Goal: Communication & Community: Answer question/provide support

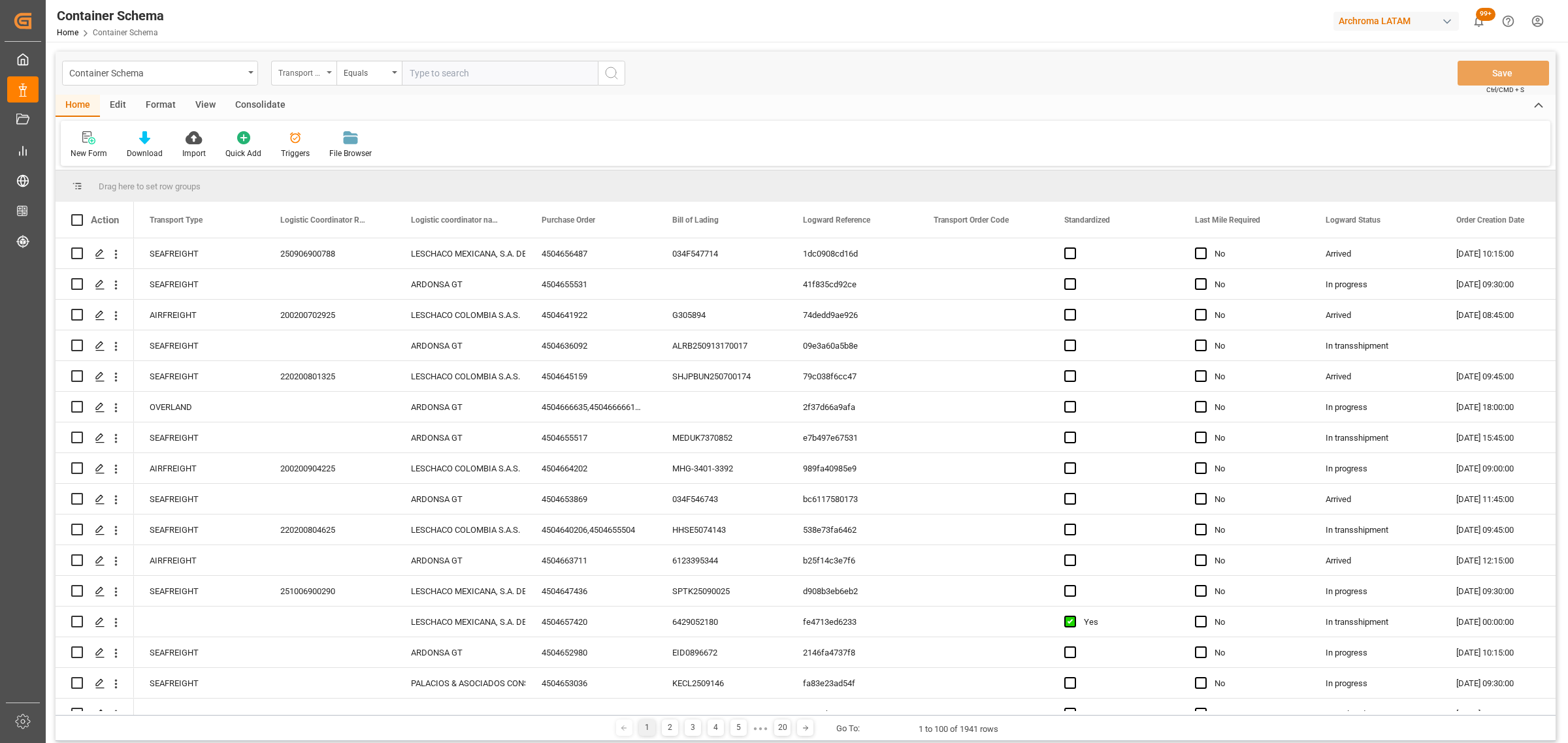
click at [299, 66] on div "Transport Type" at bounding box center [300, 71] width 44 height 15
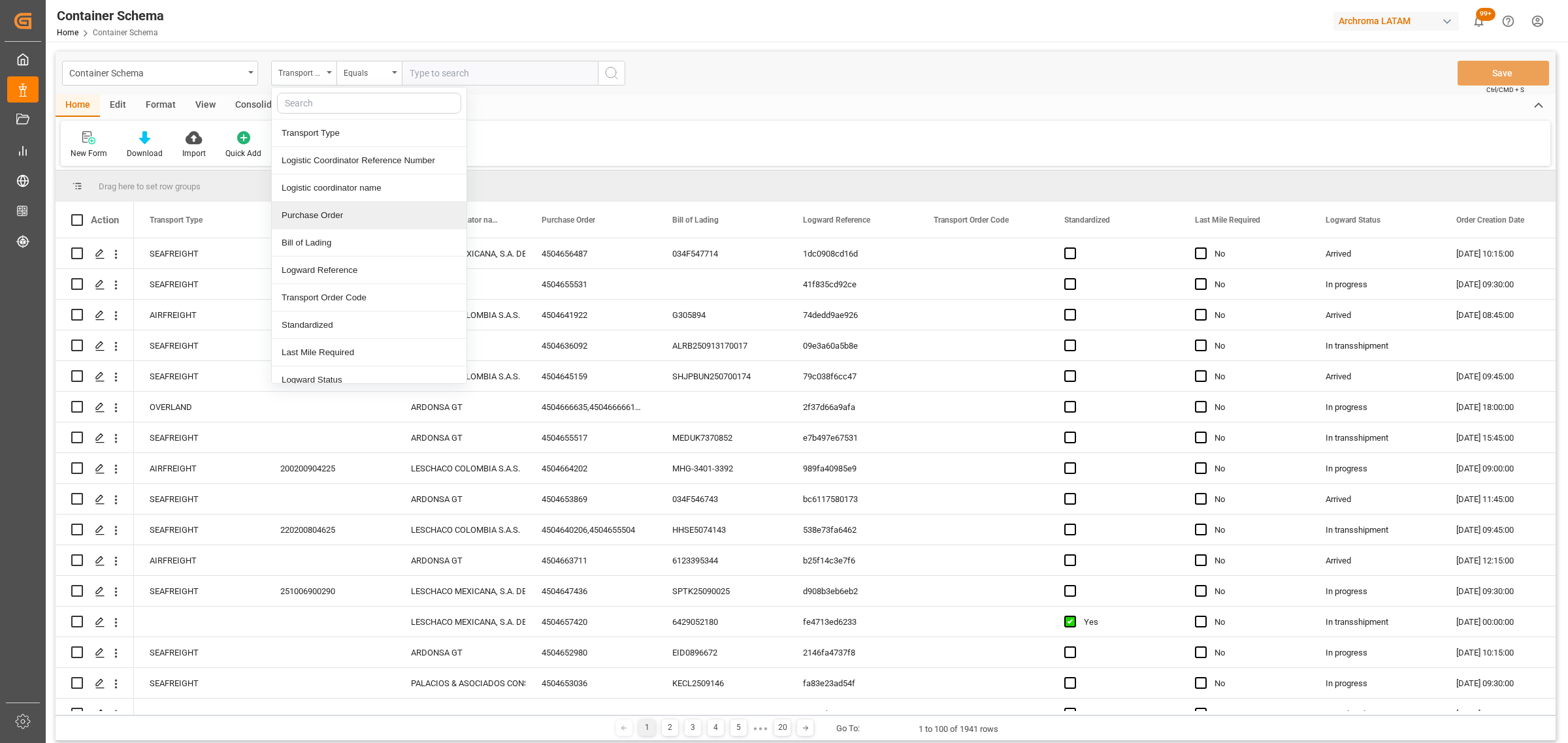
click at [332, 215] on div "Purchase Order" at bounding box center [369, 215] width 194 height 27
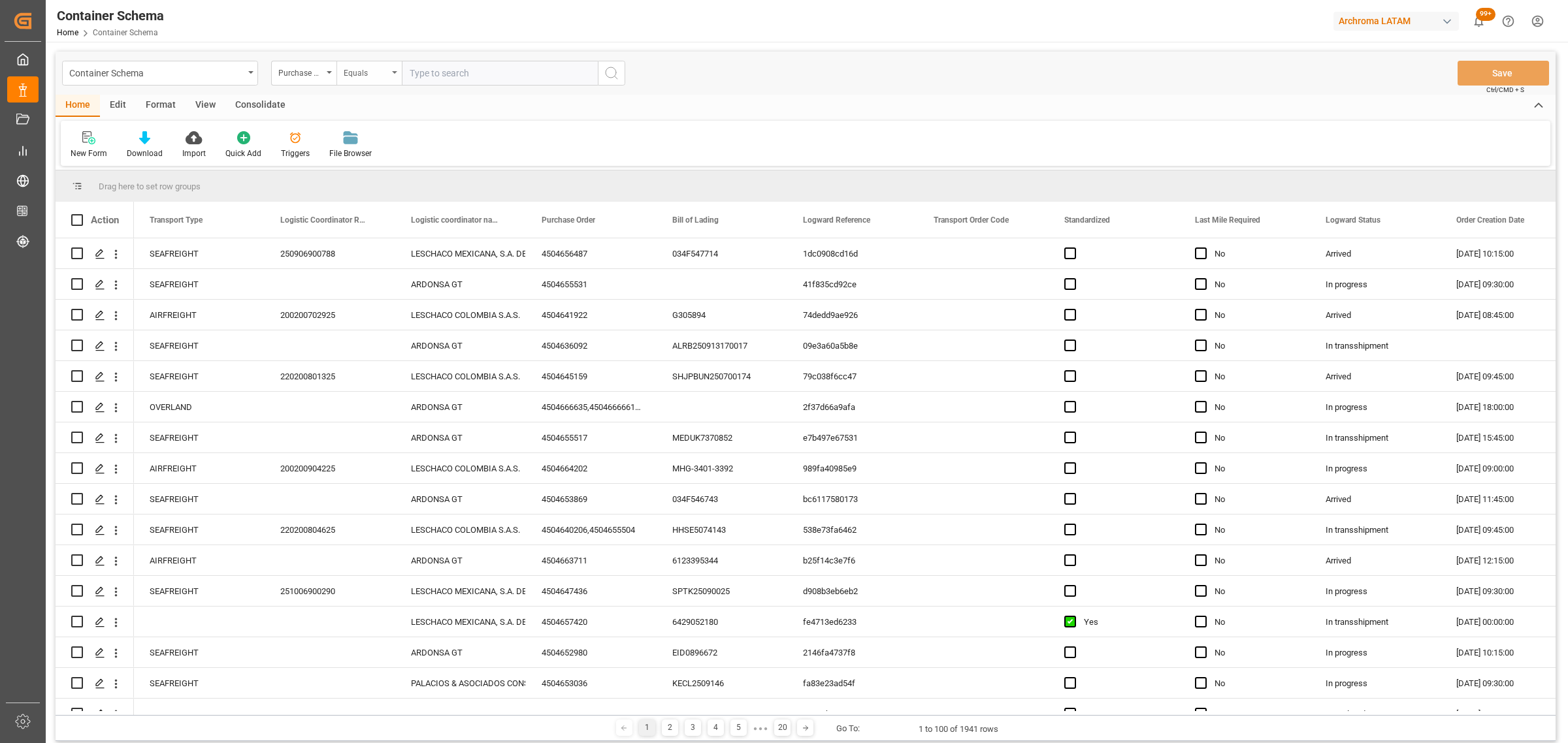
click at [352, 82] on div "Equals" at bounding box center [369, 73] width 65 height 25
click at [316, 80] on div "Purchase Order" at bounding box center [304, 73] width 65 height 25
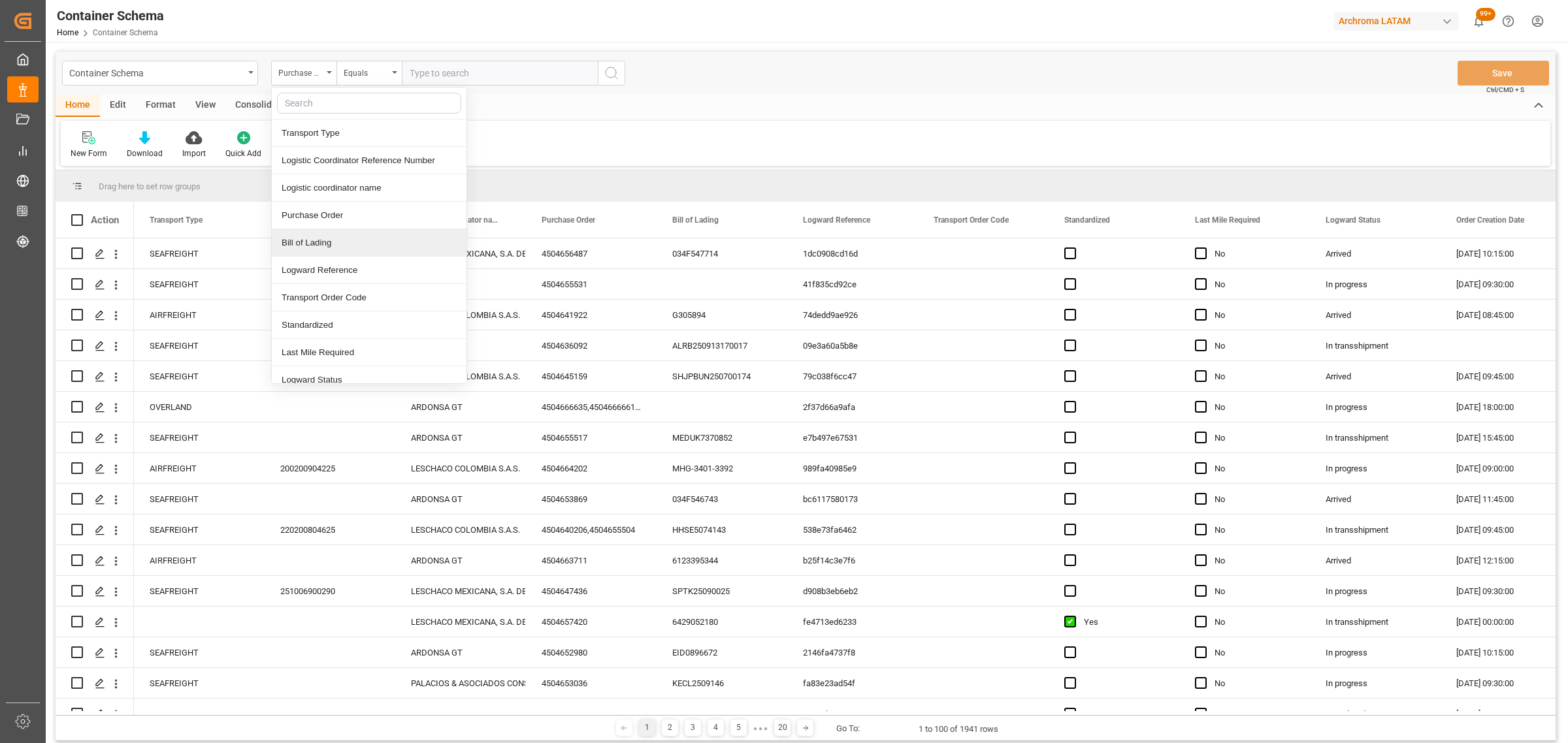
click at [333, 242] on div "Bill of Lading" at bounding box center [369, 243] width 194 height 27
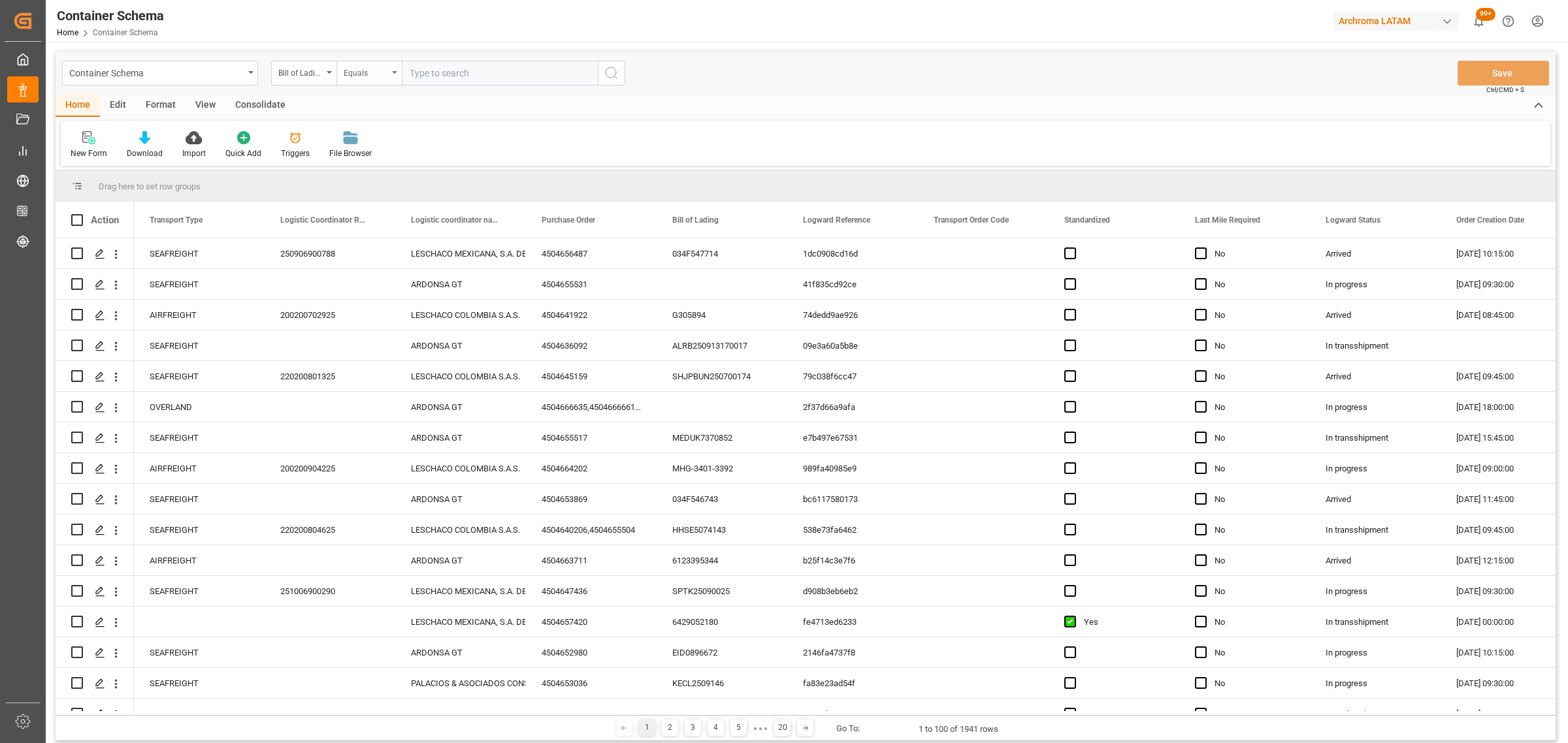
click at [386, 75] on div "Equals" at bounding box center [365, 71] width 44 height 15
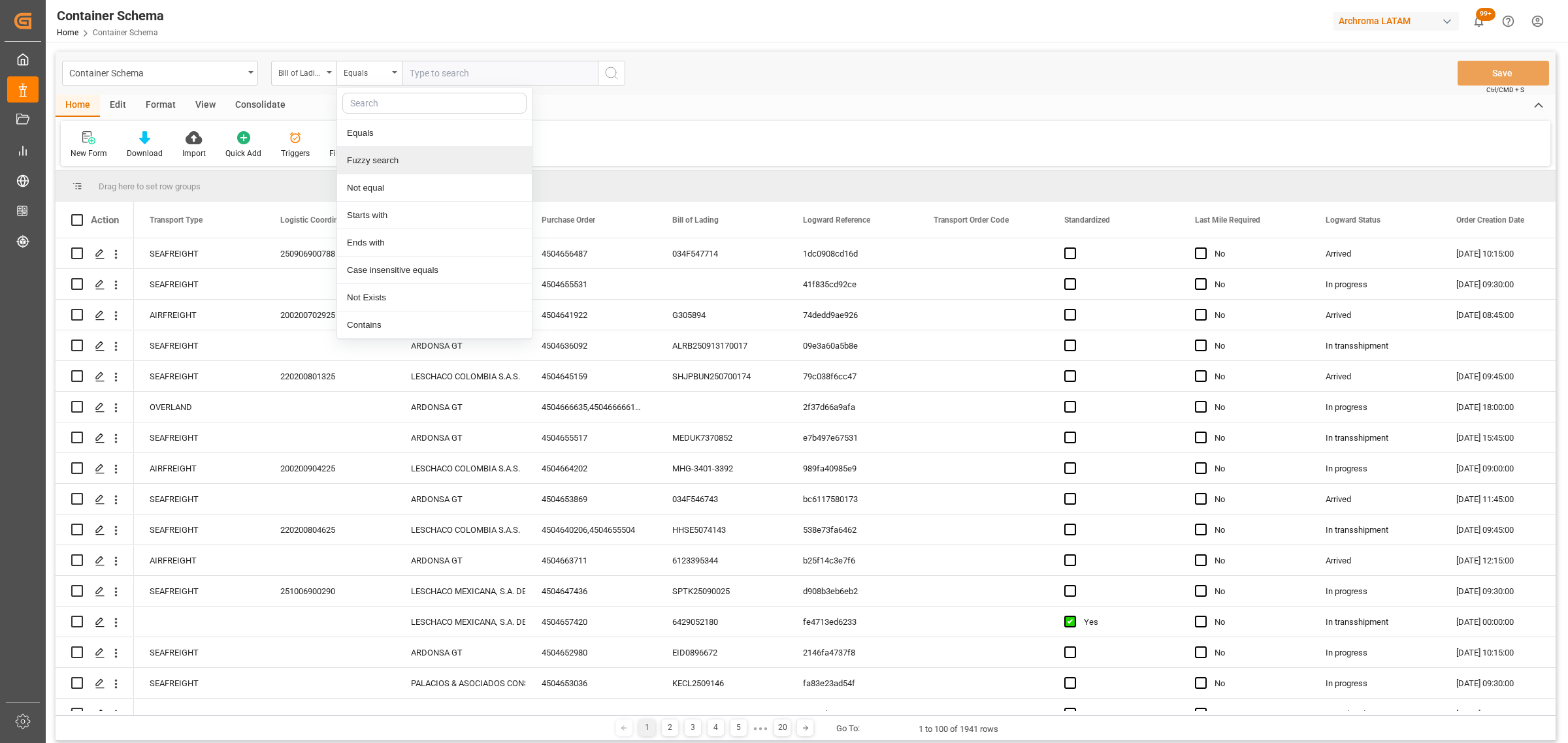
drag, startPoint x: 430, startPoint y: 165, endPoint x: 441, endPoint y: 141, distance: 26.4
click at [430, 165] on div "Fuzzy search" at bounding box center [434, 160] width 194 height 27
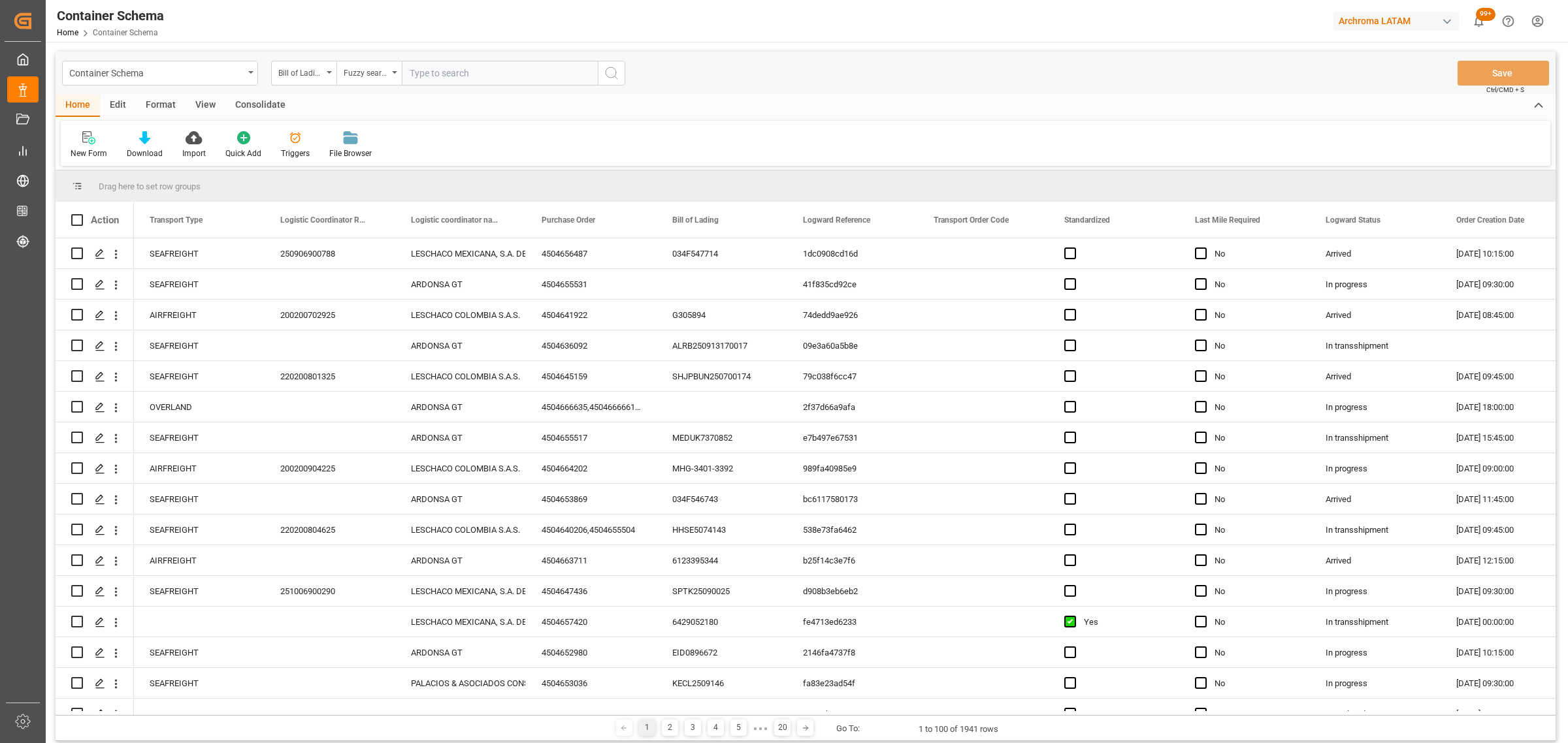
click at [453, 66] on input "text" at bounding box center [500, 73] width 196 height 25
paste input "LMTD25MUM0883"
type input "LMTD25MUM0883"
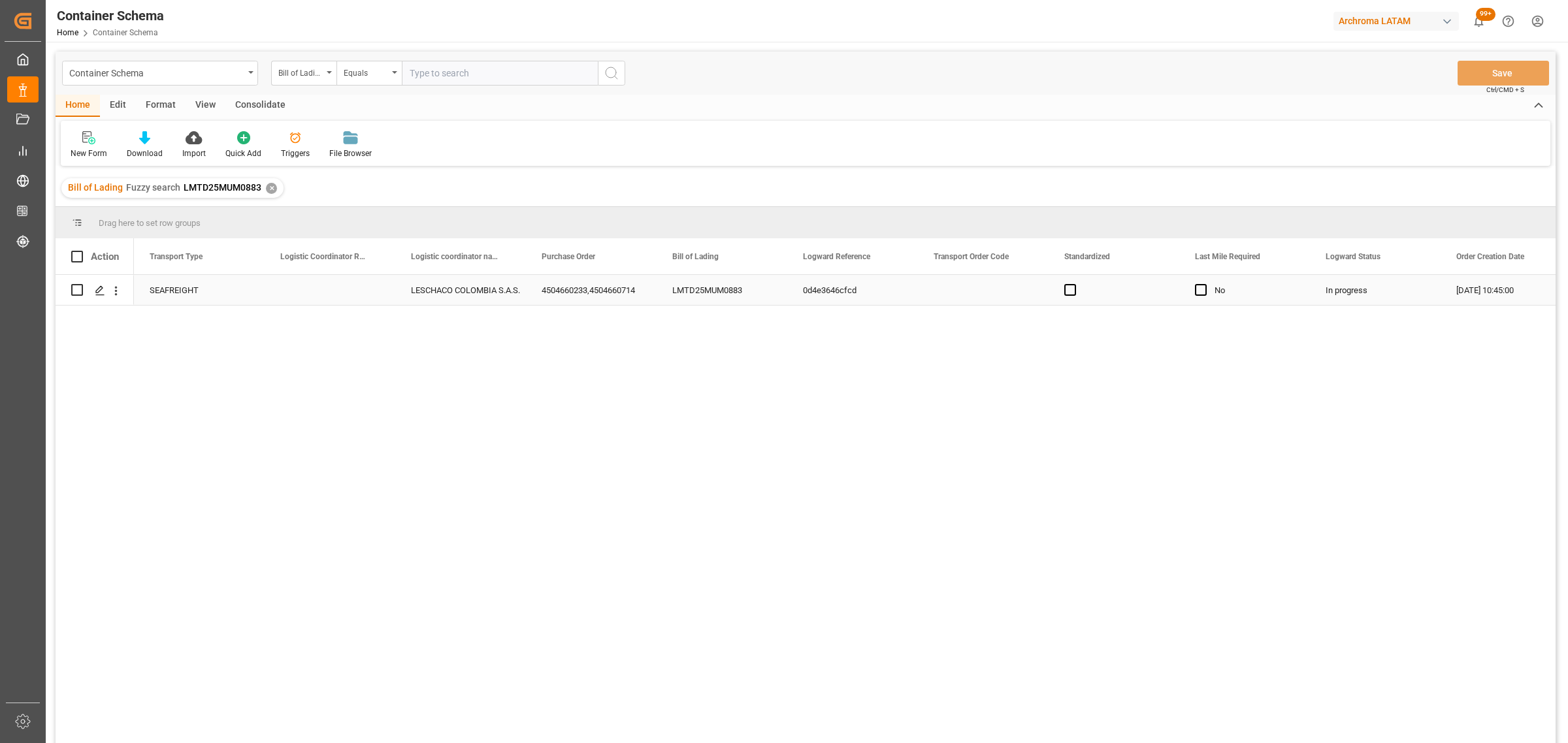
click at [321, 297] on div "Press SPACE to select this row." at bounding box center [330, 290] width 131 height 30
click at [321, 297] on input "Press SPACE to select this row." at bounding box center [329, 298] width 109 height 25
click at [98, 291] on icon "Press SPACE to select this row." at bounding box center [99, 290] width 10 height 10
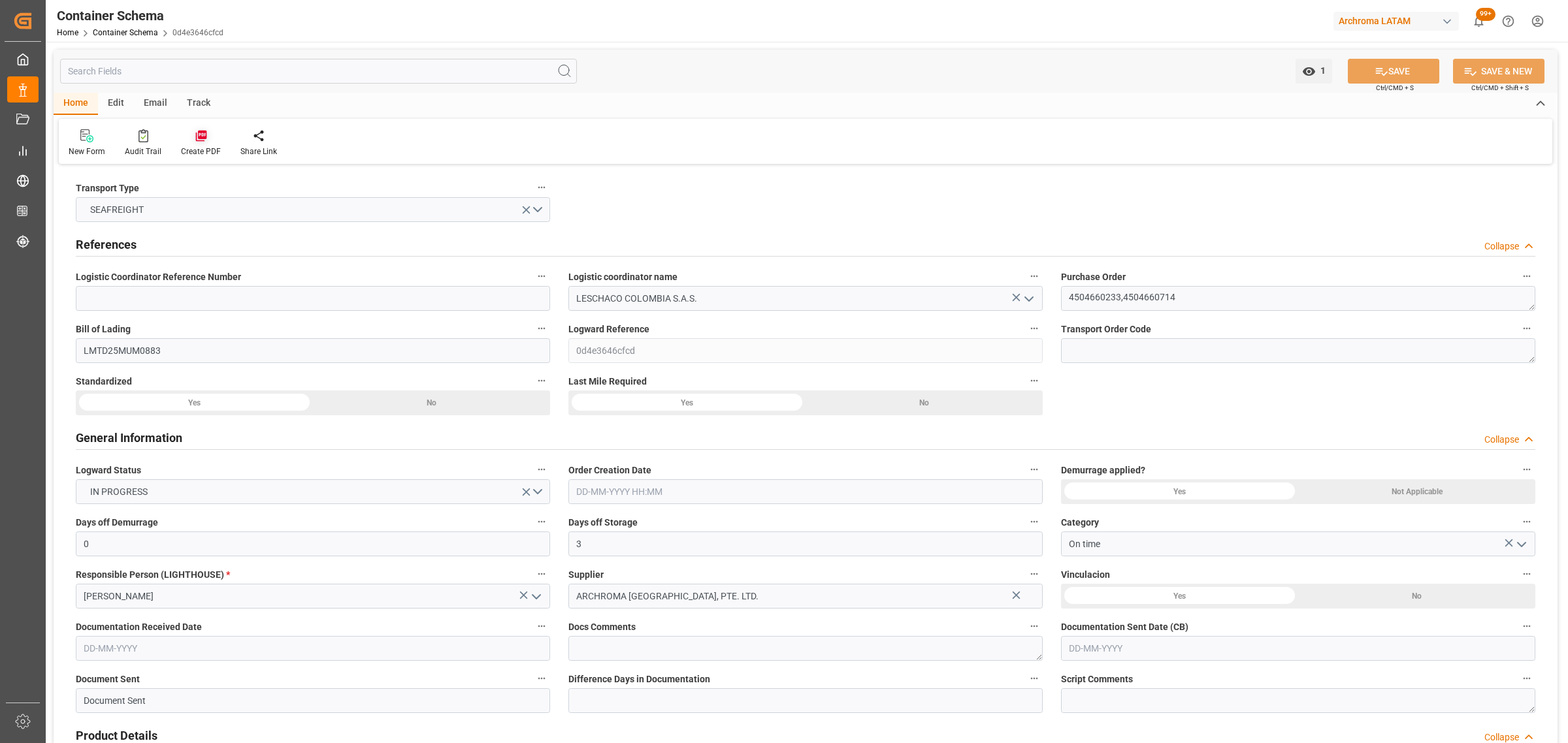
type input "0"
type input "3"
type input "2"
type input "40"
type input "14000"
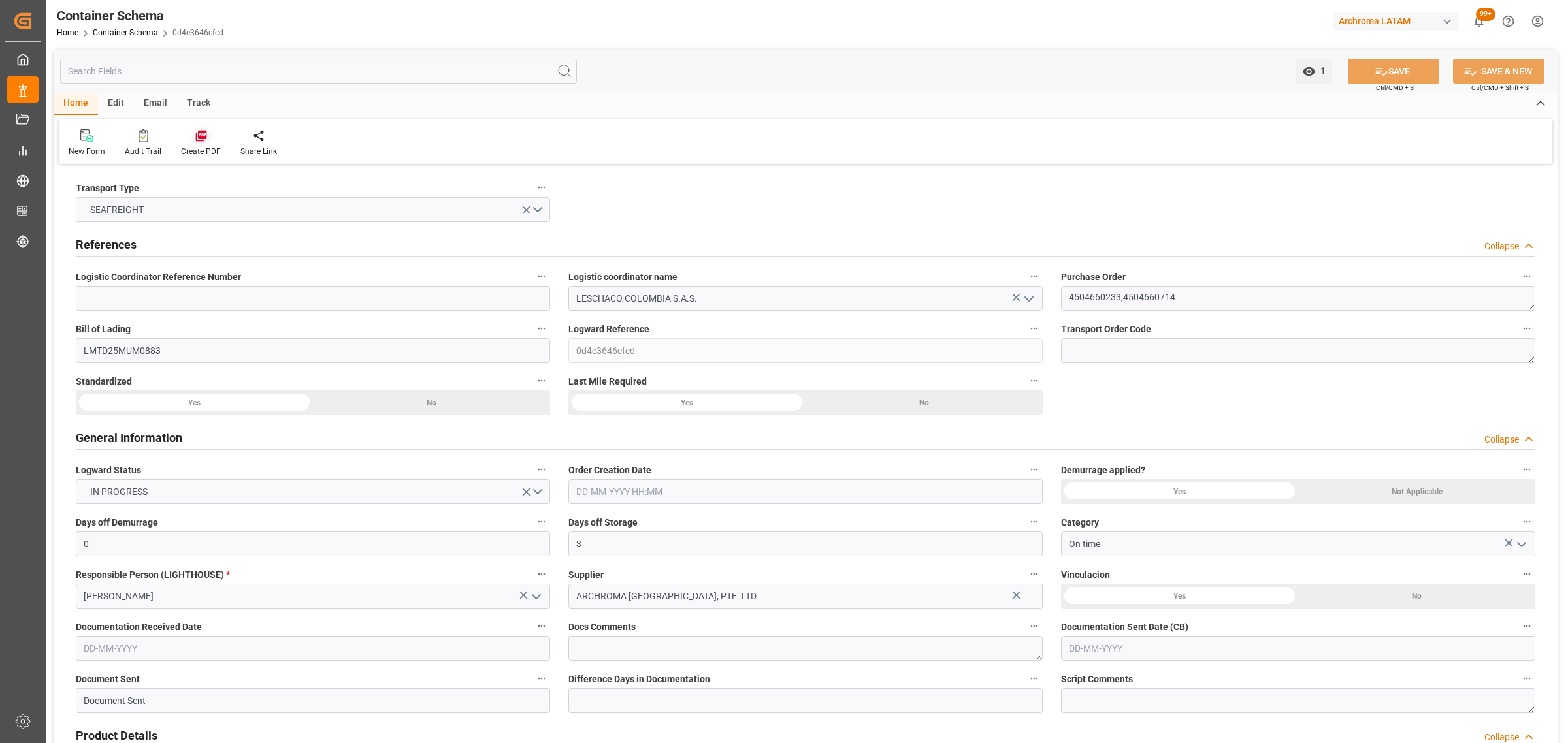
type input "14784"
type input "MSC"
type input "Mediterranean Shipping Company"
type input "INNSA"
type input "COBUN"
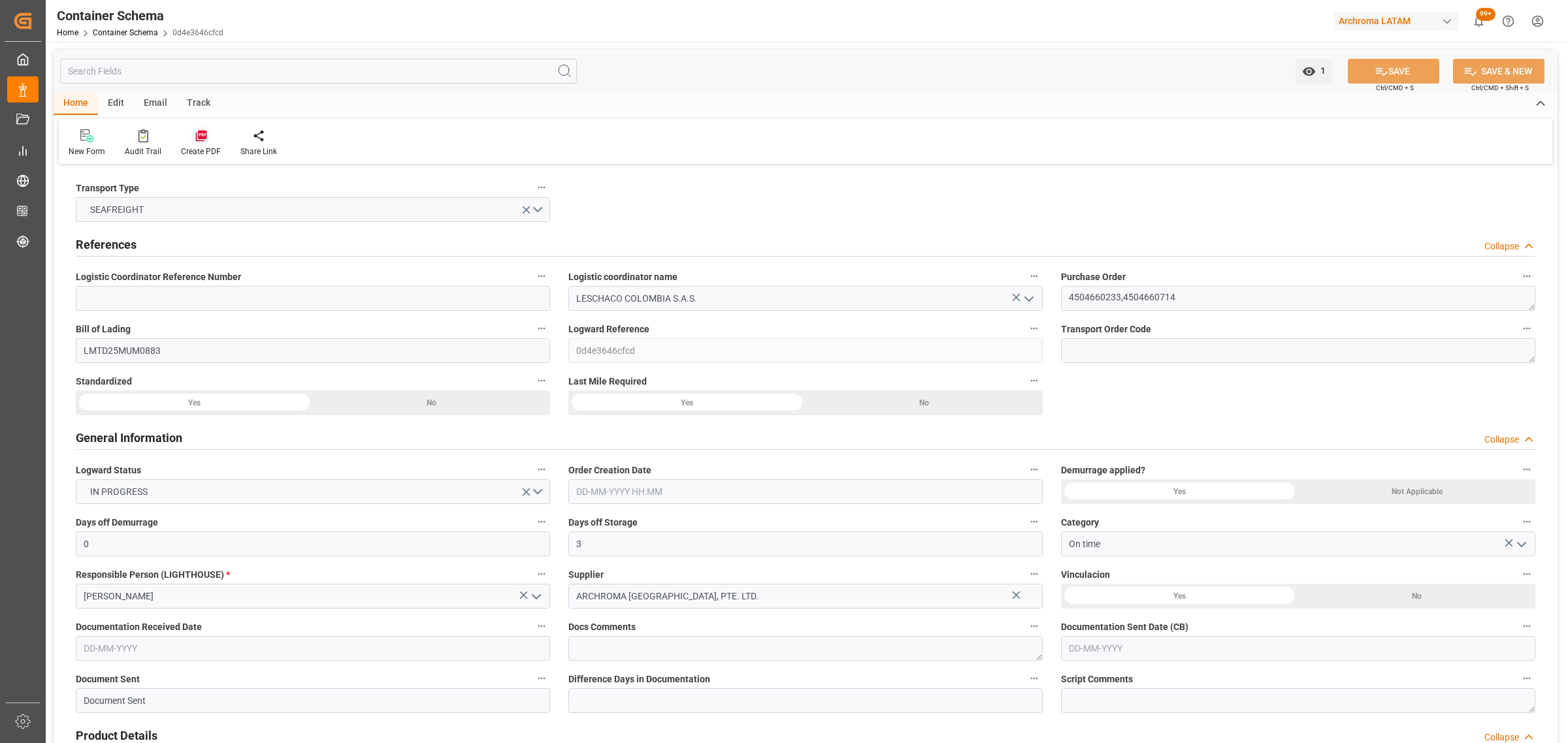
type input "COBUN"
type input "9465265"
type input "[DATE] 10:45"
type input "[DATE]"
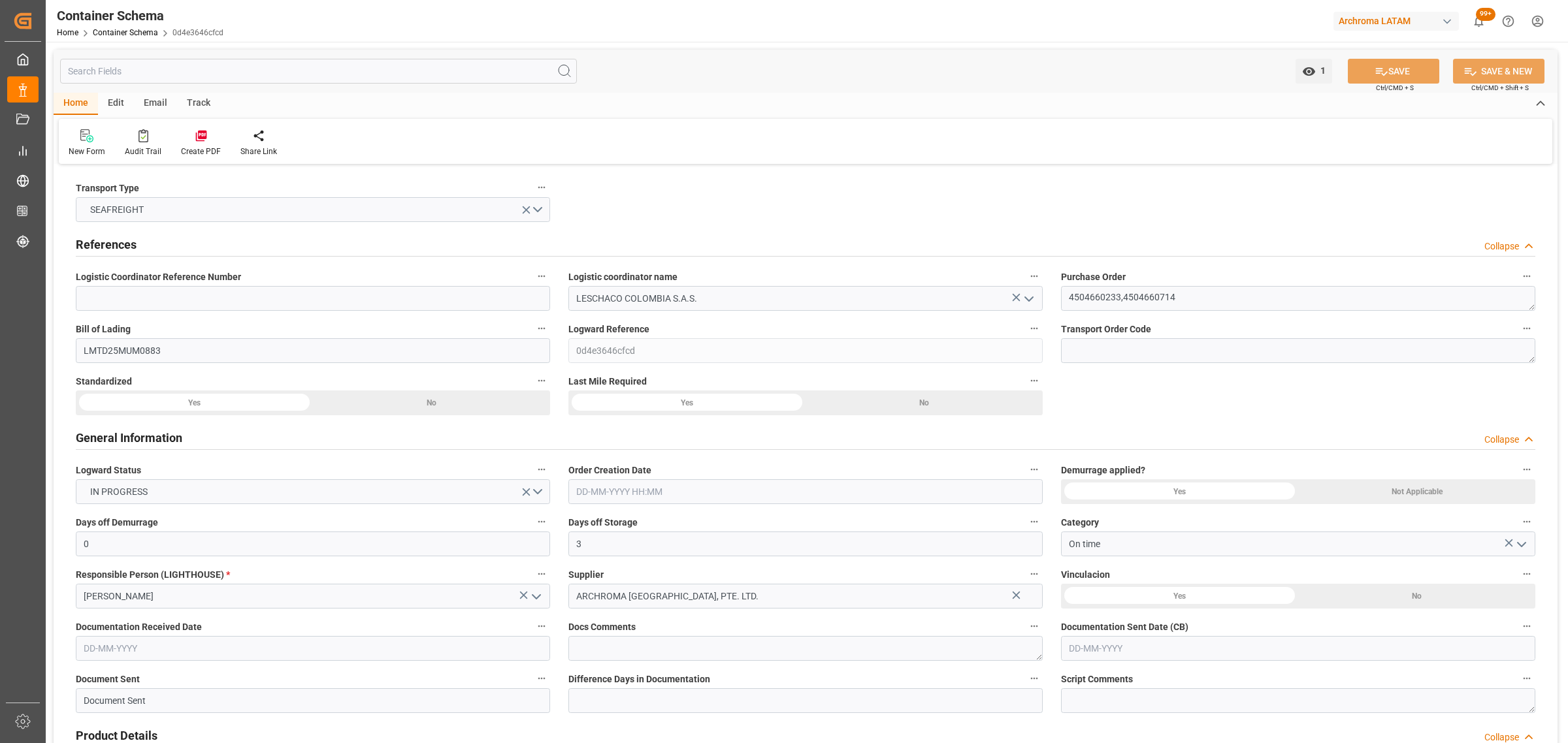
type input "[DATE]"
type input "[DATE] 00:00"
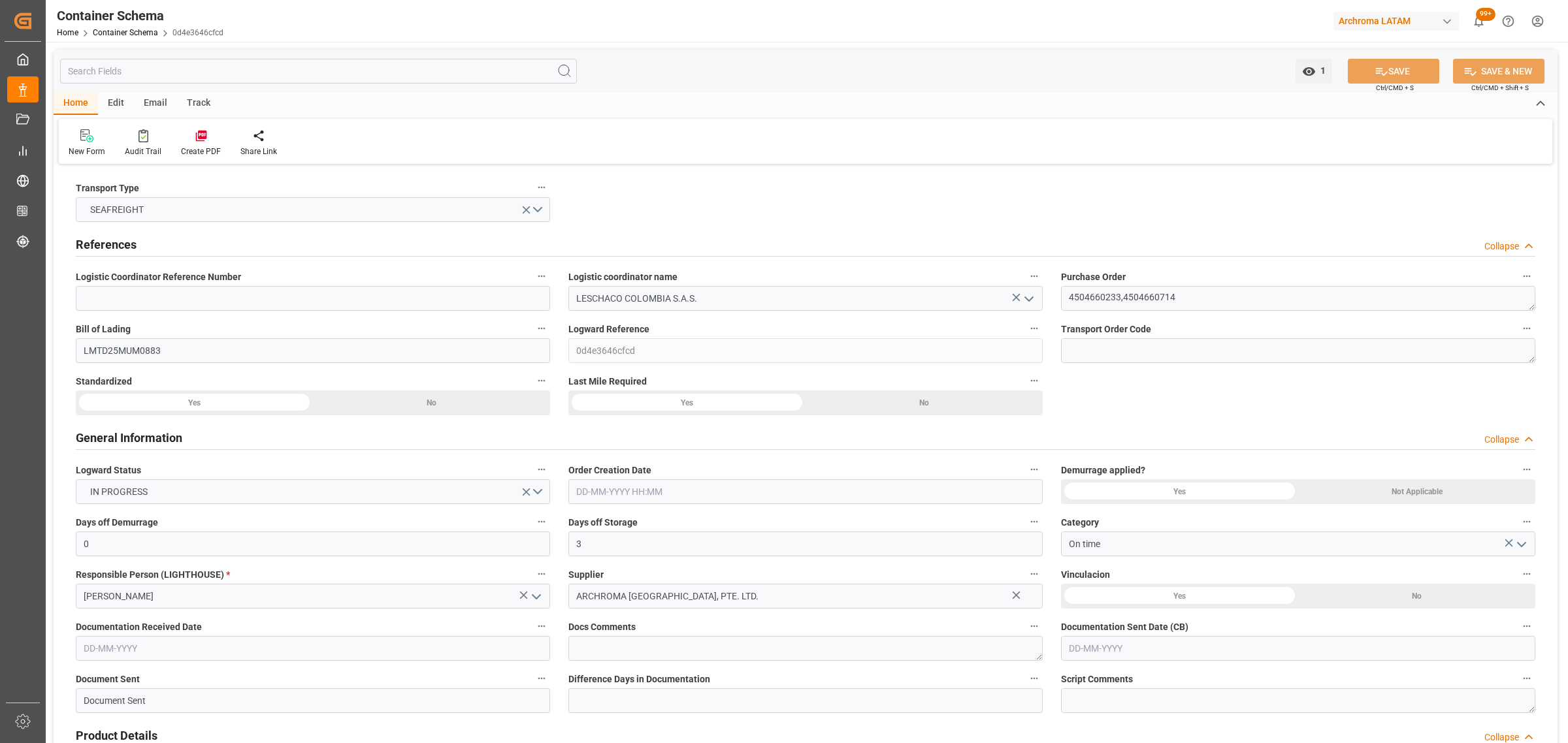
type input "[DATE] 00:00"
click at [135, 98] on div "Email" at bounding box center [155, 103] width 43 height 22
click at [99, 142] on div "Send Email" at bounding box center [88, 143] width 59 height 29
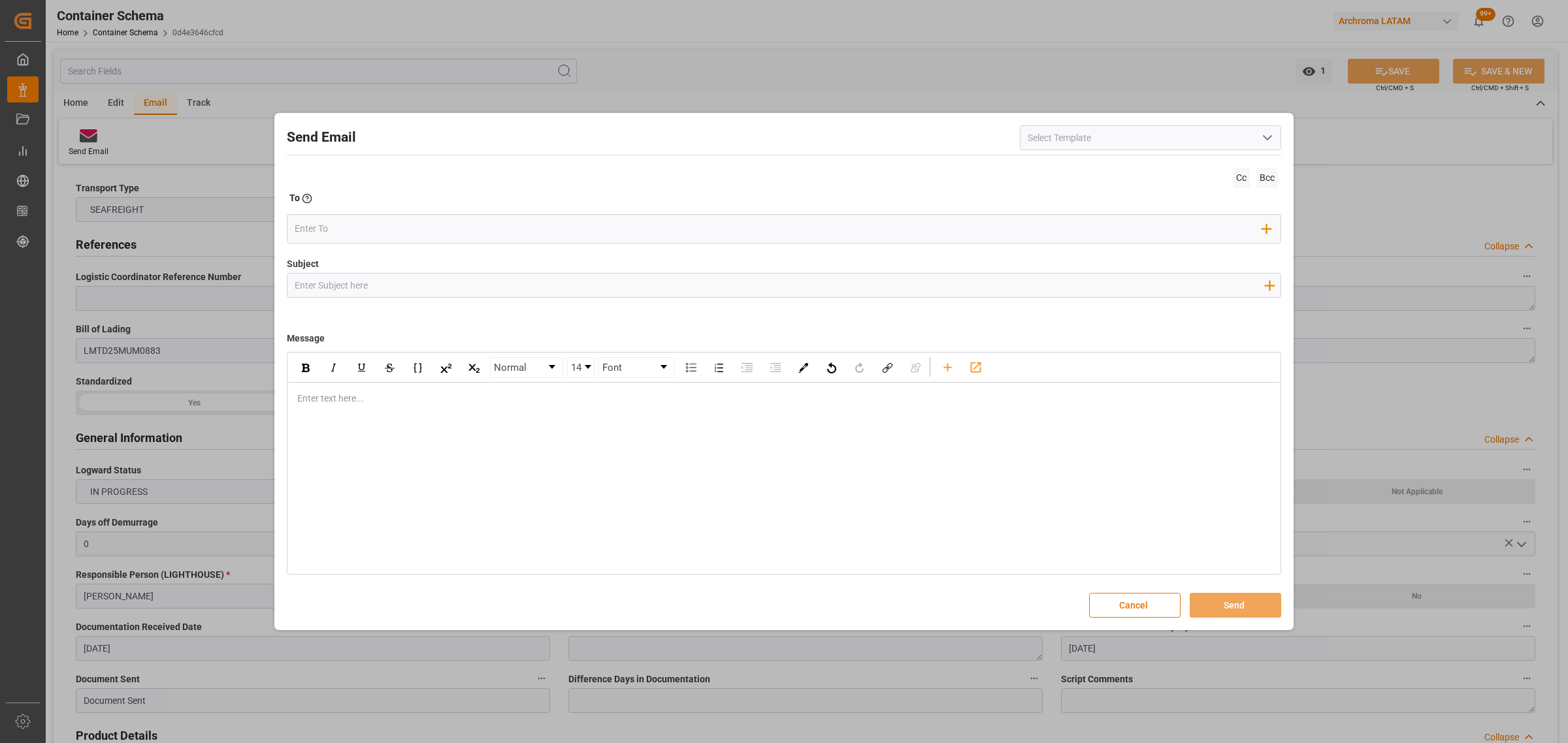
click at [415, 278] on input "Subject" at bounding box center [779, 286] width 983 height 23
paste input "PO 4504660714,4504660233/7TE//DOCUMENTOS//ARCHROMA [GEOGRAPHIC_DATA]/ARCHROMA […"
click at [420, 284] on input "PO 4504660714,4504660233/7TE//DOCUMENTOS//ARCHROMA [GEOGRAPHIC_DATA]/ARCHROMA […" at bounding box center [779, 286] width 983 height 23
drag, startPoint x: 497, startPoint y: 283, endPoint x: 439, endPoint y: 290, distance: 58.4
click at [439, 290] on input "PO 4504660714,4504660233//TE//DOCUMENTOS//ARCHROMA [GEOGRAPHIC_DATA]/ARCHROMA […" at bounding box center [779, 286] width 983 height 23
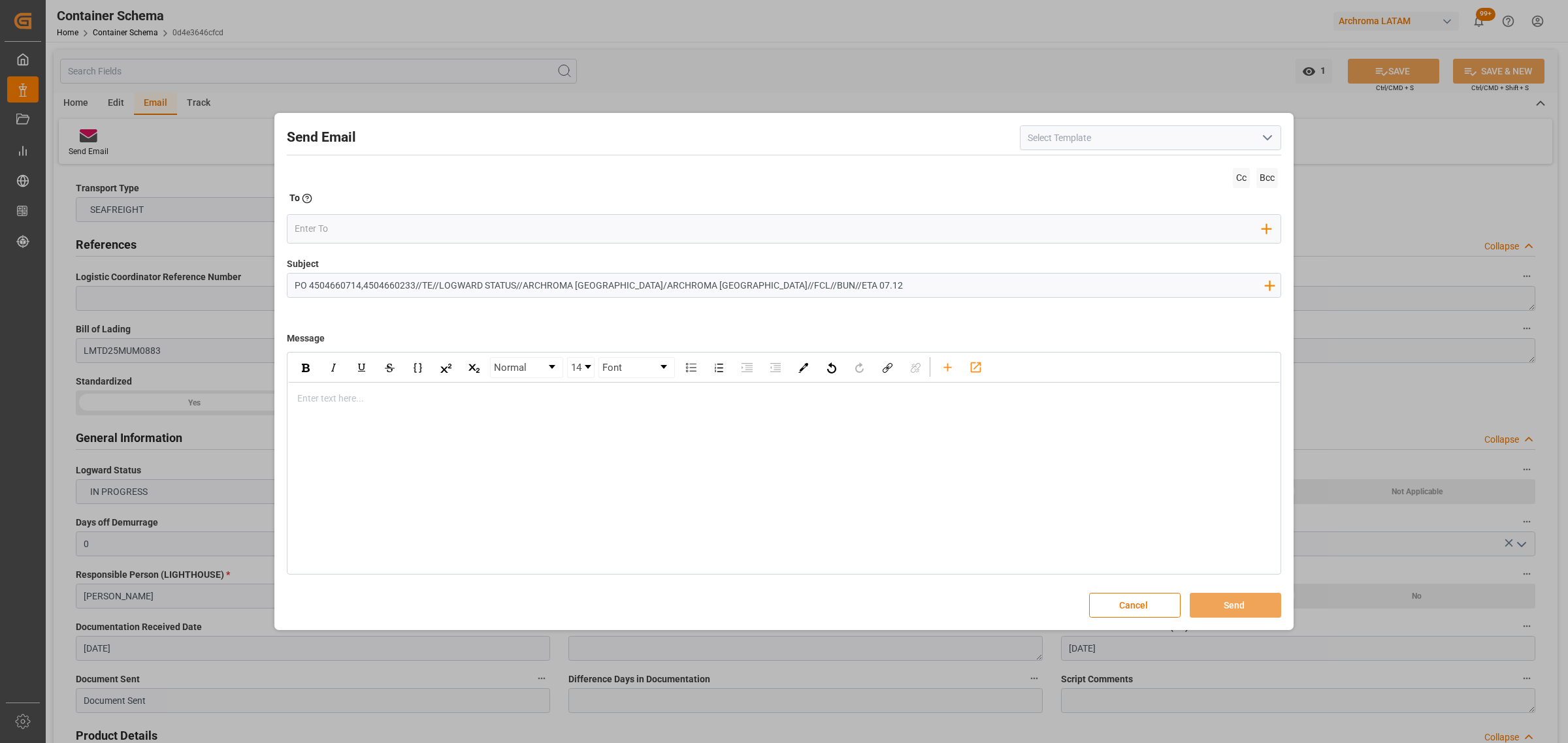
click at [348, 394] on div "rdw-editor" at bounding box center [784, 398] width 972 height 14
drag, startPoint x: 517, startPoint y: 285, endPoint x: 437, endPoint y: 284, distance: 80.0
click at [437, 284] on input "PO 4504660714,4504660233//TE//LOGWARD STATUS//ARCHROMA [GEOGRAPHIC_DATA]/ARCHRO…" at bounding box center [779, 286] width 983 height 23
type input "PO 4504660714,4504660233//TE//CONFIRMACION DE ZARPE/ARCHROMA [GEOGRAPHIC_DATA]/…"
click at [356, 412] on div "Enter text here..." at bounding box center [784, 398] width 991 height 32
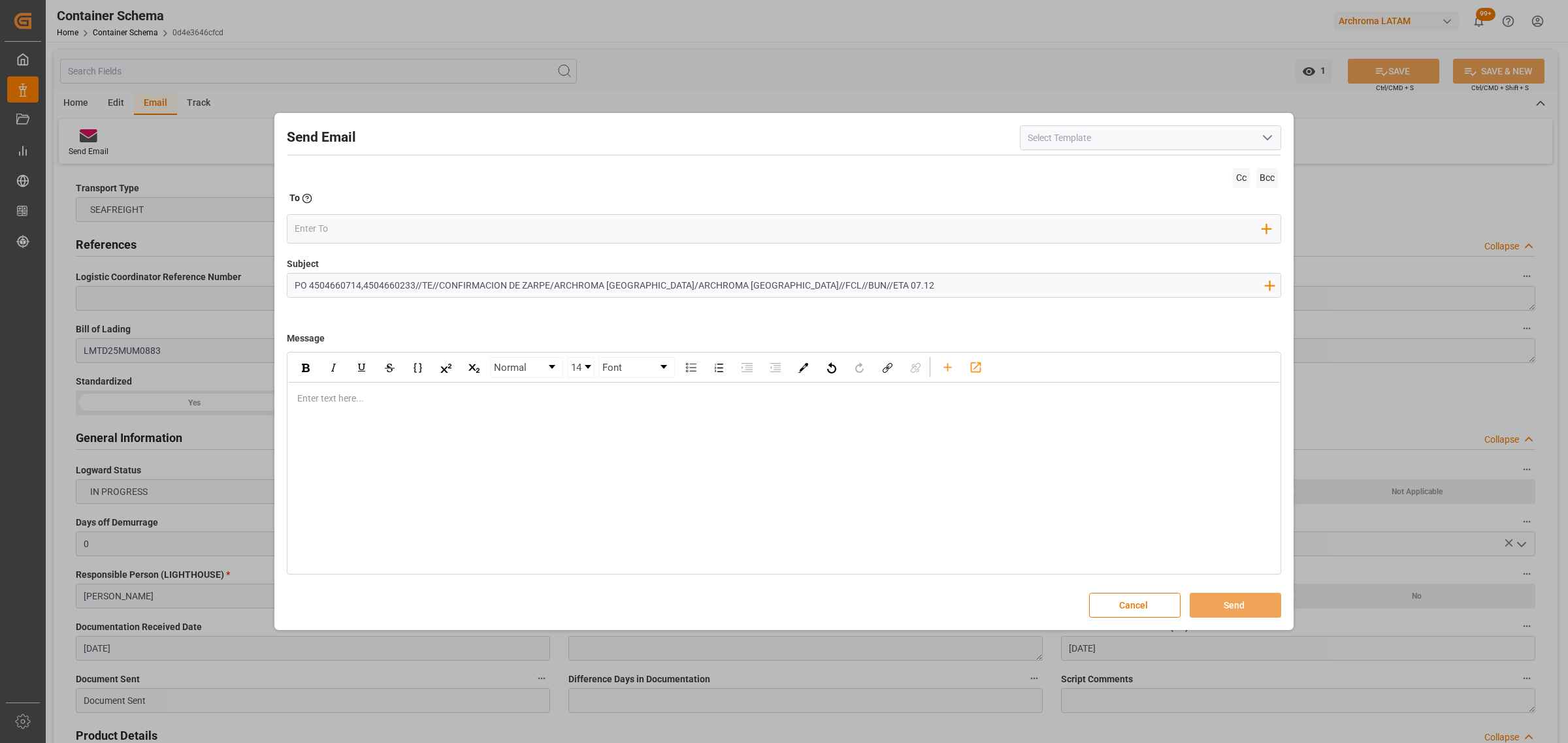
click at [304, 398] on div "rdw-editor" at bounding box center [784, 398] width 972 height 14
click at [331, 412] on div "Enter text here..." at bounding box center [784, 398] width 991 height 32
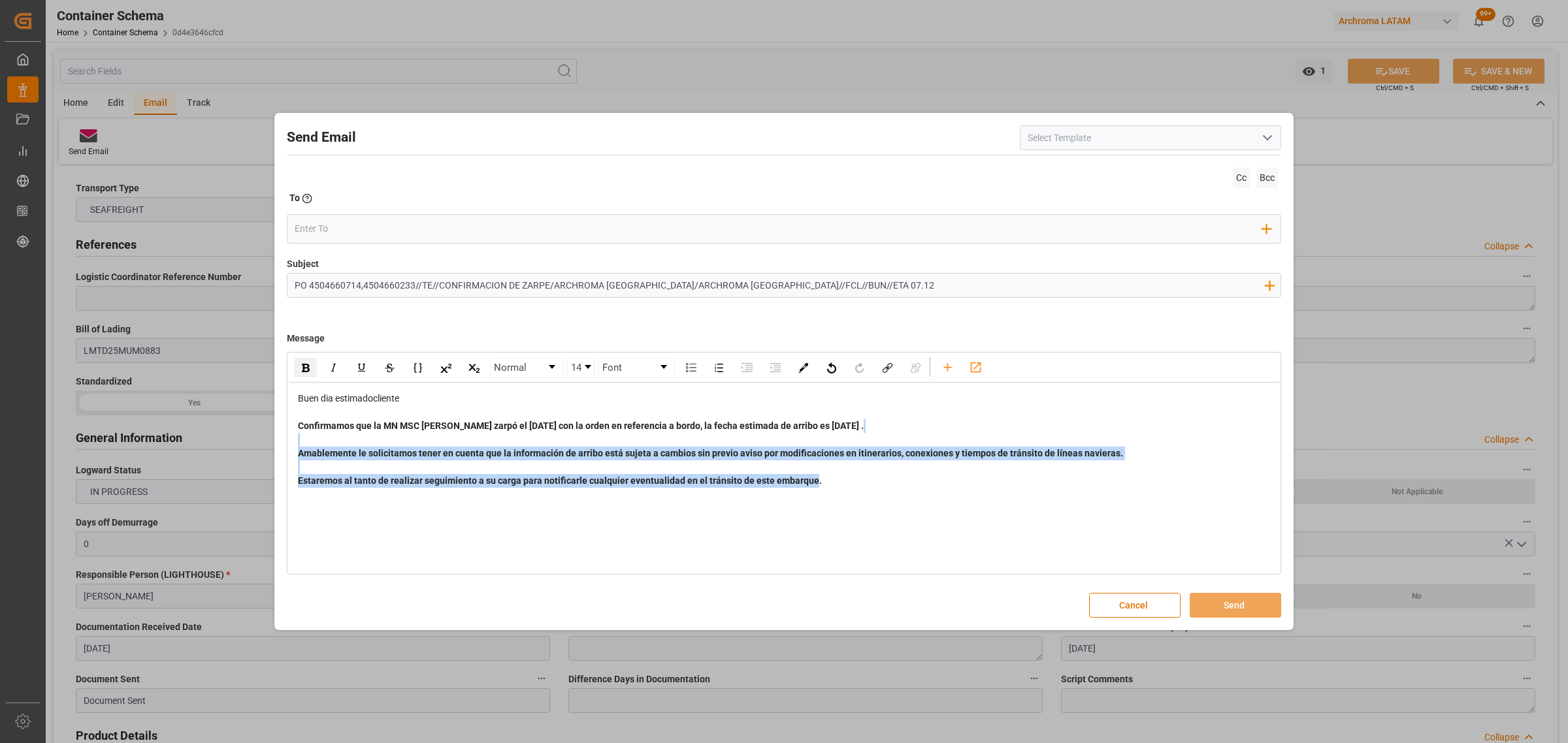
drag, startPoint x: 846, startPoint y: 481, endPoint x: 226, endPoint y: 446, distance: 621.0
click at [226, 446] on div "Send Email Cc Bcc To Enter the TO Email address Add Field to To Subject PO 4504…" at bounding box center [784, 371] width 1568 height 743
click at [302, 370] on img "rdw-inline-control" at bounding box center [306, 368] width 8 height 8
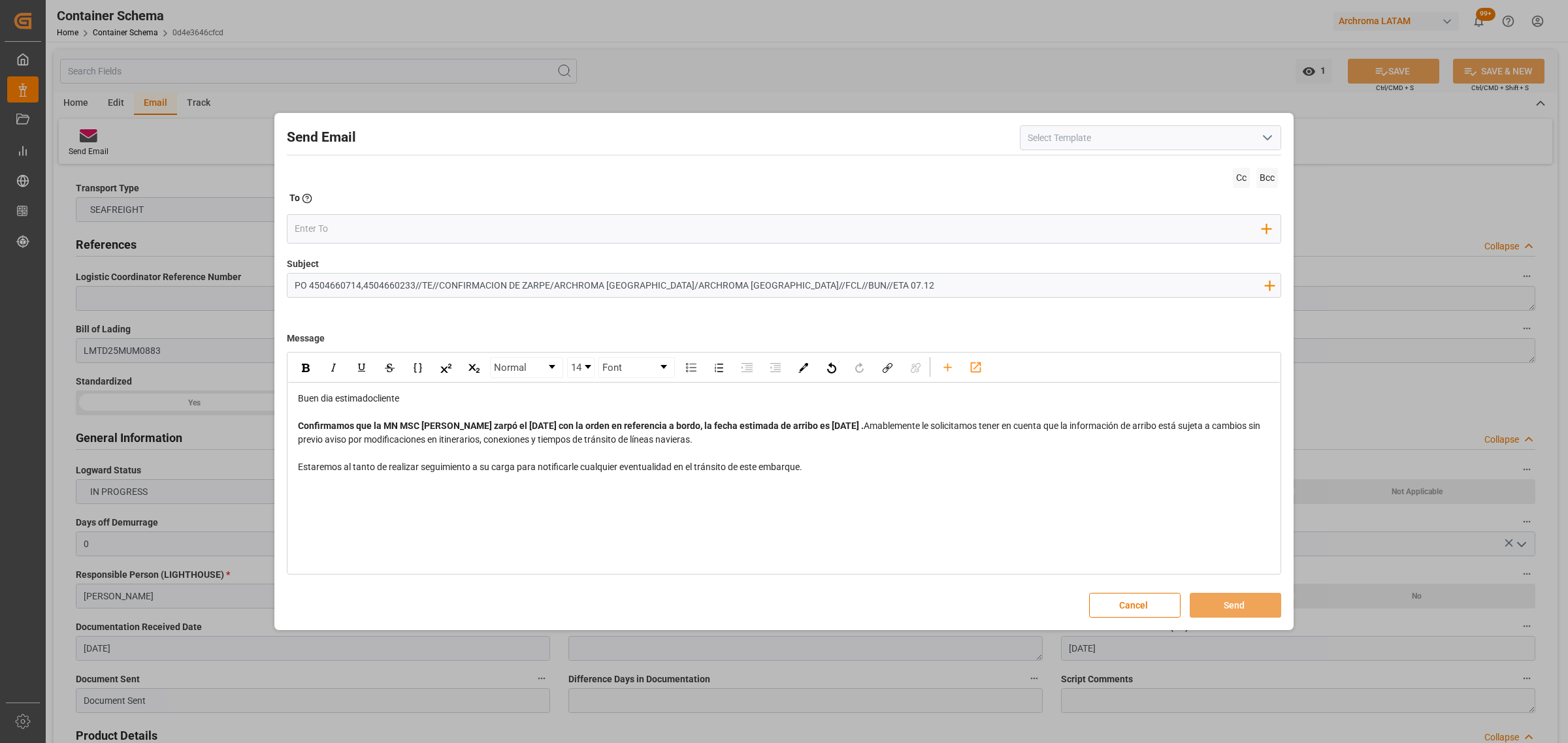
click at [433, 483] on div "Buen dia estimadocliente Confirmamos que la MN MSC [PERSON_NAME] zarpó el [DATE…" at bounding box center [784, 433] width 991 height 101
click at [371, 402] on span "Buen dia estimadocliente" at bounding box center [348, 398] width 101 height 10
click at [871, 285] on input "PO 4504660714,4504660233//TE//CONFIRMACION DE ZARPE/ARCHROMA [GEOGRAPHIC_DATA]/…" at bounding box center [779, 286] width 983 height 23
type input "PO 4504660714,4504660233//TE//CONFIRMACION DE ZARPE/ARCHROMA [GEOGRAPHIC_DATA]/…"
click at [404, 504] on div "Normal 14 Font Buen dia estimado cliente Confirmamos que la MN MSC [PERSON_NAME…" at bounding box center [784, 464] width 994 height 223
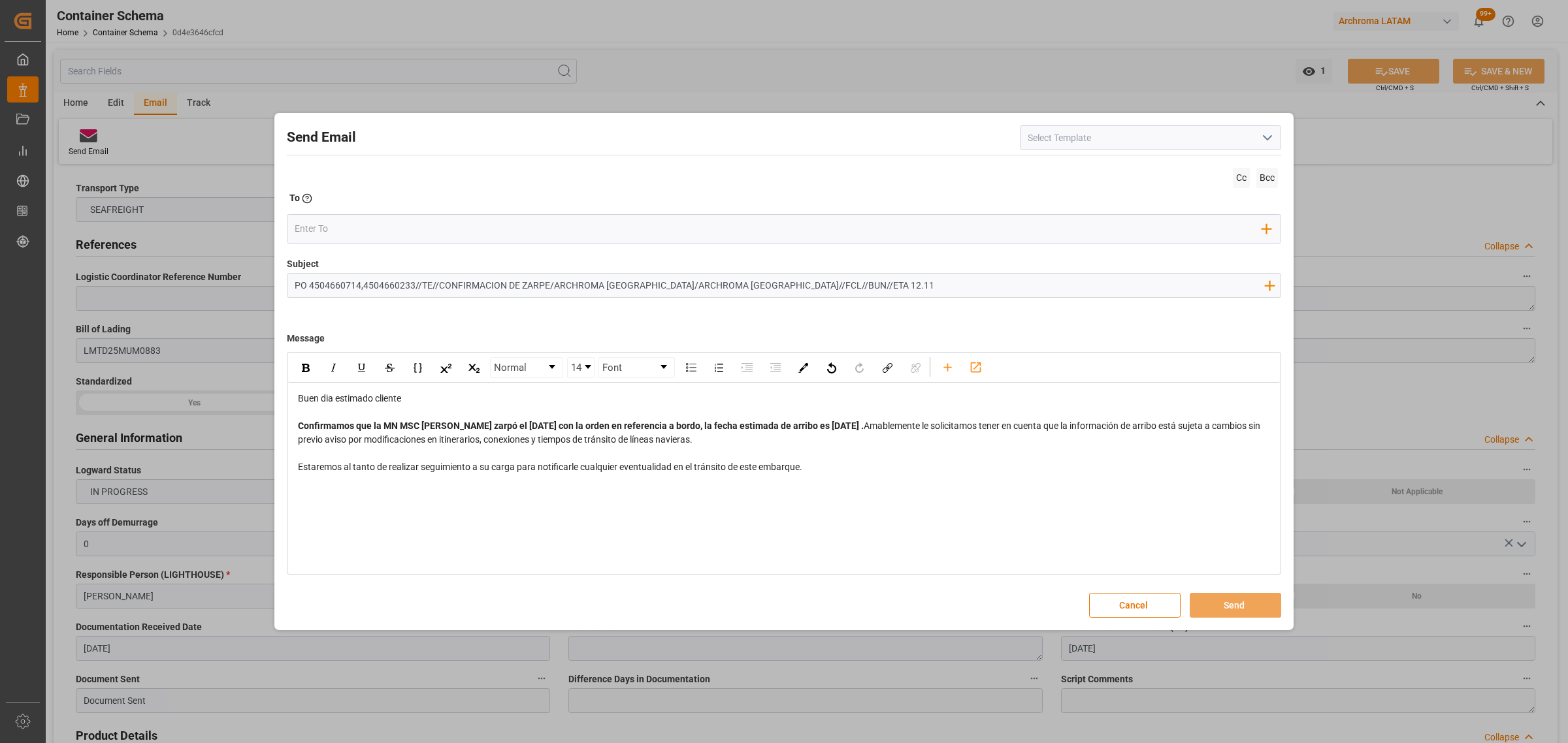
click at [413, 515] on div "Normal 14 Font Buen dia estimado cliente Confirmamos que la MN MSC [PERSON_NAME…" at bounding box center [784, 464] width 994 height 223
click at [908, 483] on div "Buen dia estimado cliente Confirmamos que la MN MSC [PERSON_NAME] zarpó el [DAT…" at bounding box center [784, 433] width 991 height 101
click at [854, 474] on div "Confirmamos que la MN MSC [PERSON_NAME] zarpó el [DATE] con la orden en referen…" at bounding box center [784, 447] width 972 height 55
click at [359, 241] on div "Add Field to To" at bounding box center [784, 228] width 994 height 29
click at [371, 220] on input "email" at bounding box center [779, 228] width 968 height 20
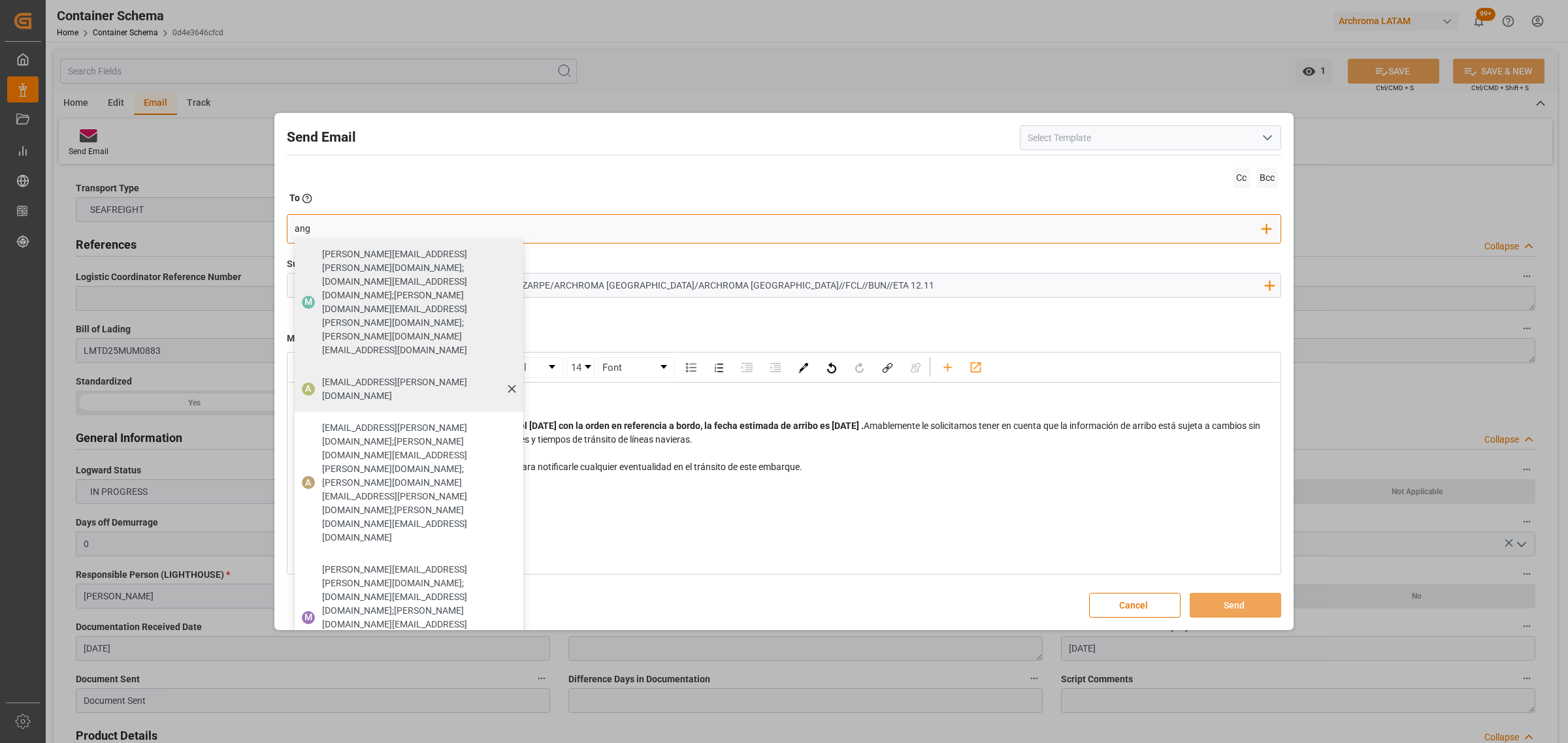
type input "ang"
click at [343, 375] on span "[EMAIL_ADDRESS][PERSON_NAME][DOMAIN_NAME]" at bounding box center [418, 389] width 192 height 27
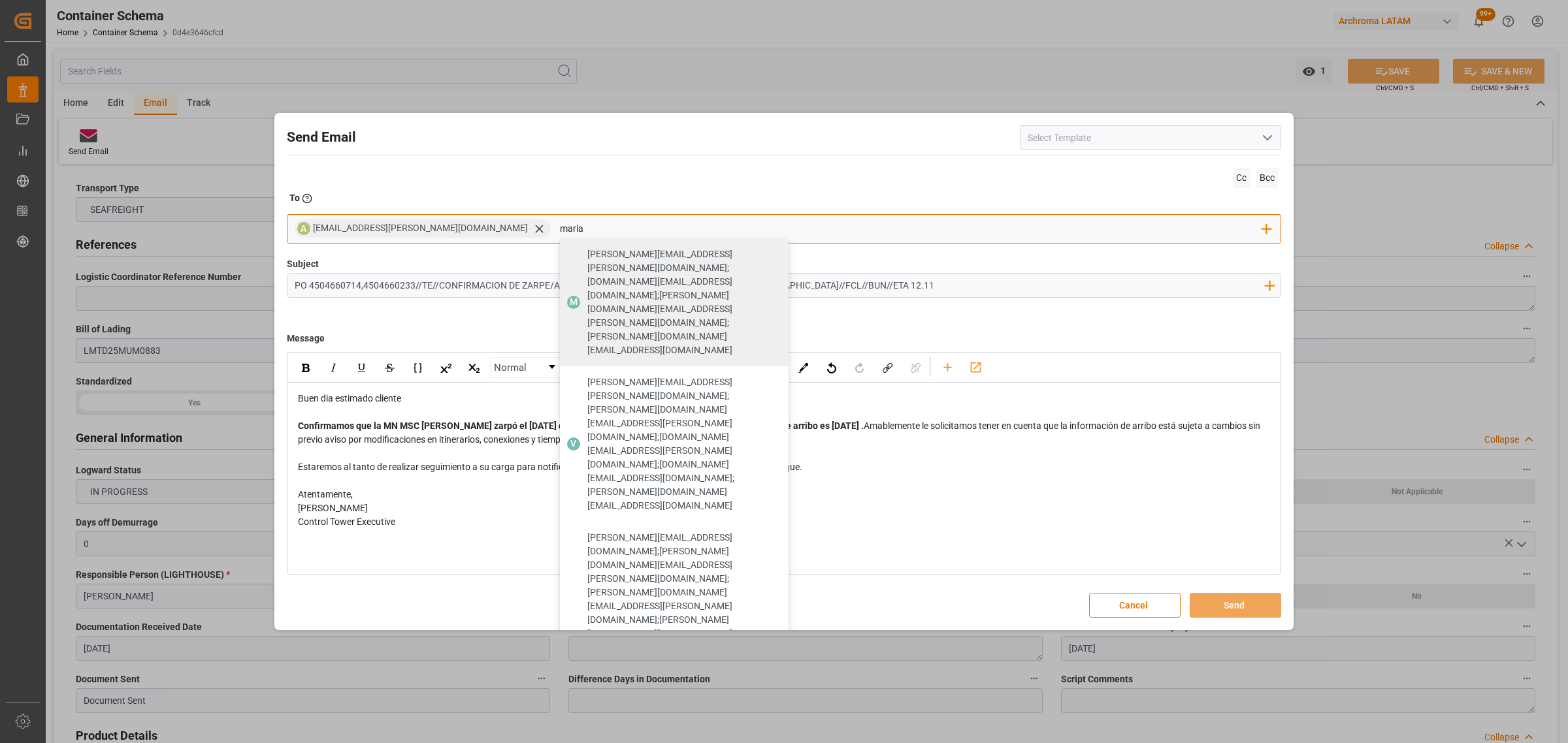
type input "maria"
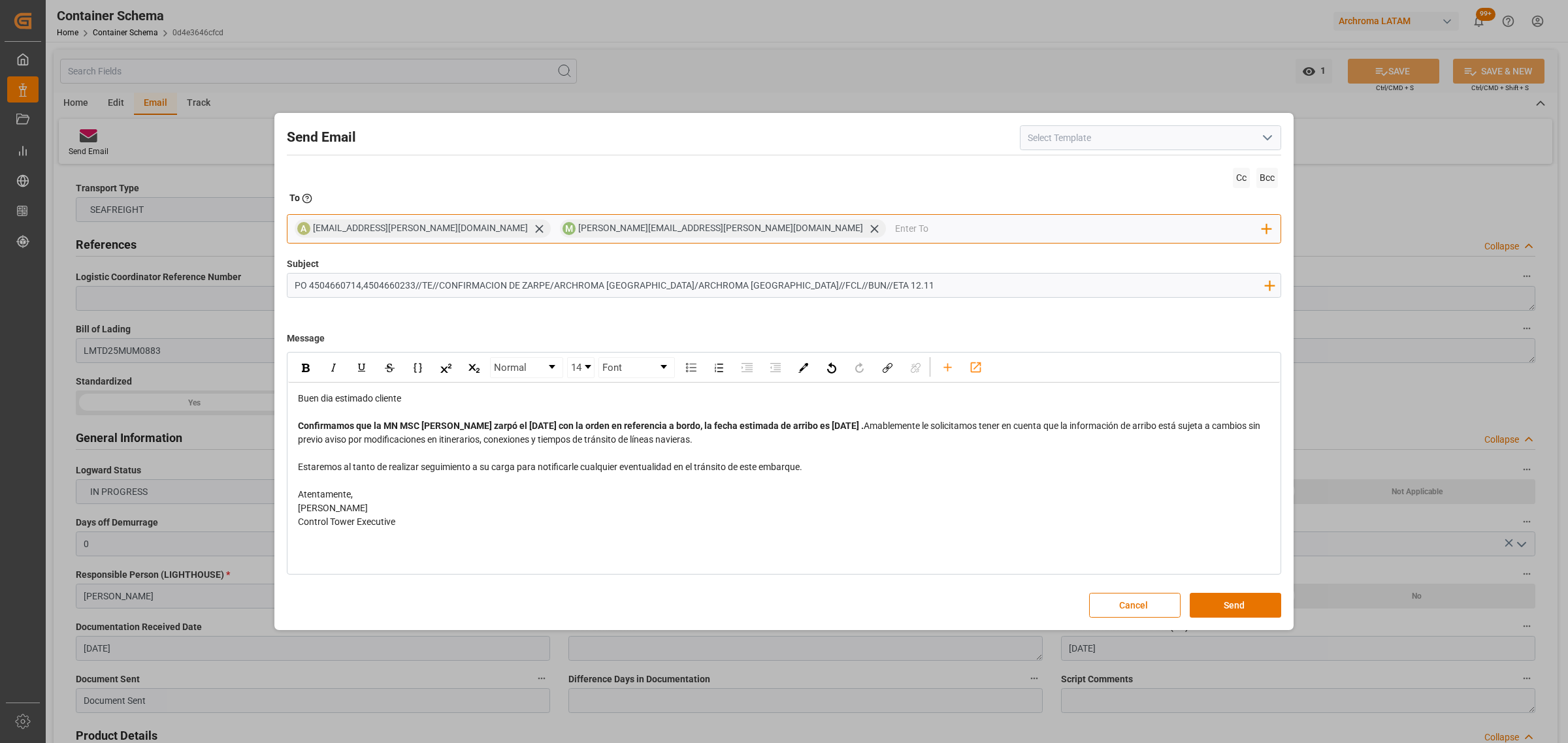
click at [895, 232] on input "email" at bounding box center [1078, 228] width 368 height 20
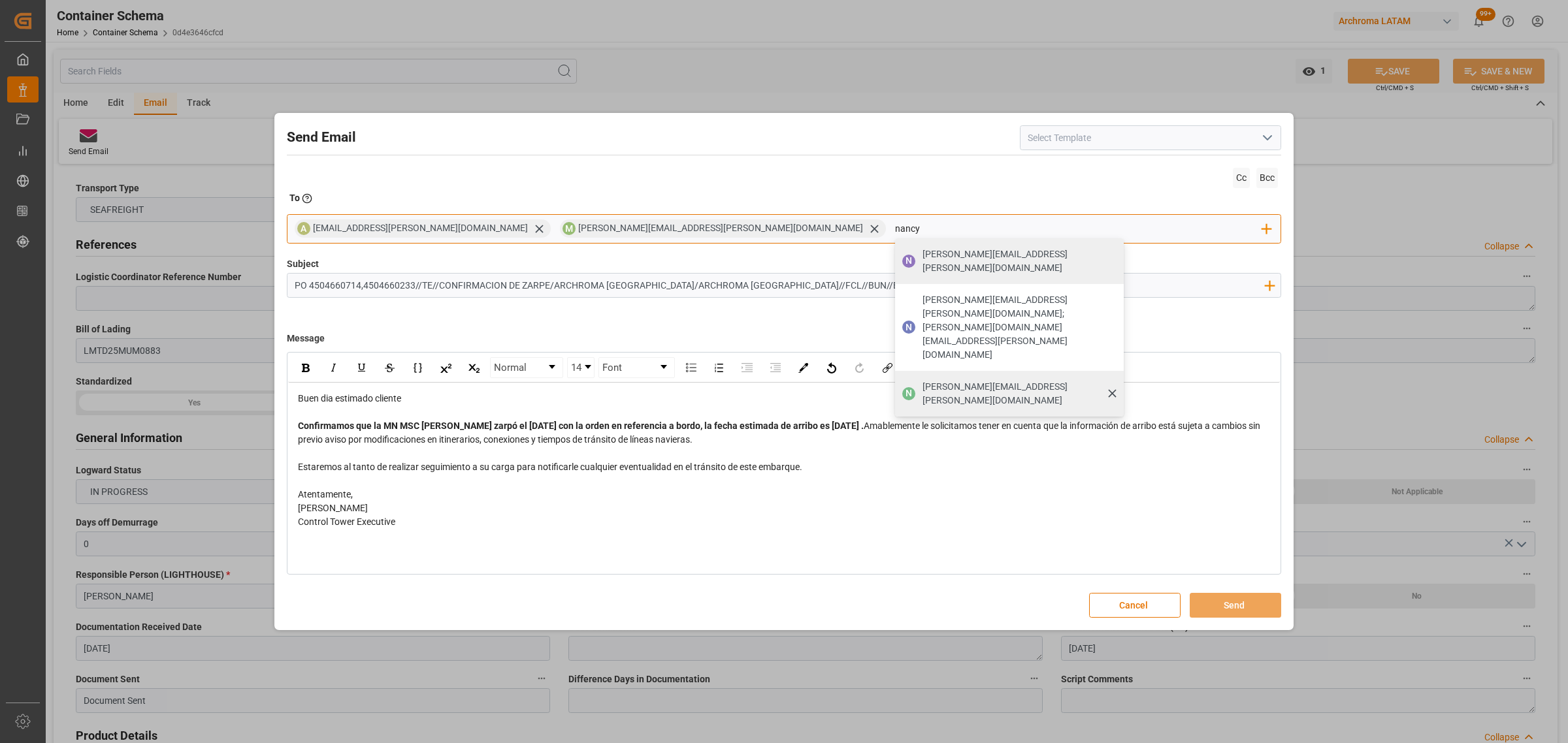
type input "nancy"
click at [922, 380] on span "[PERSON_NAME][EMAIL_ADDRESS][PERSON_NAME][DOMAIN_NAME]" at bounding box center [1018, 394] width 192 height 27
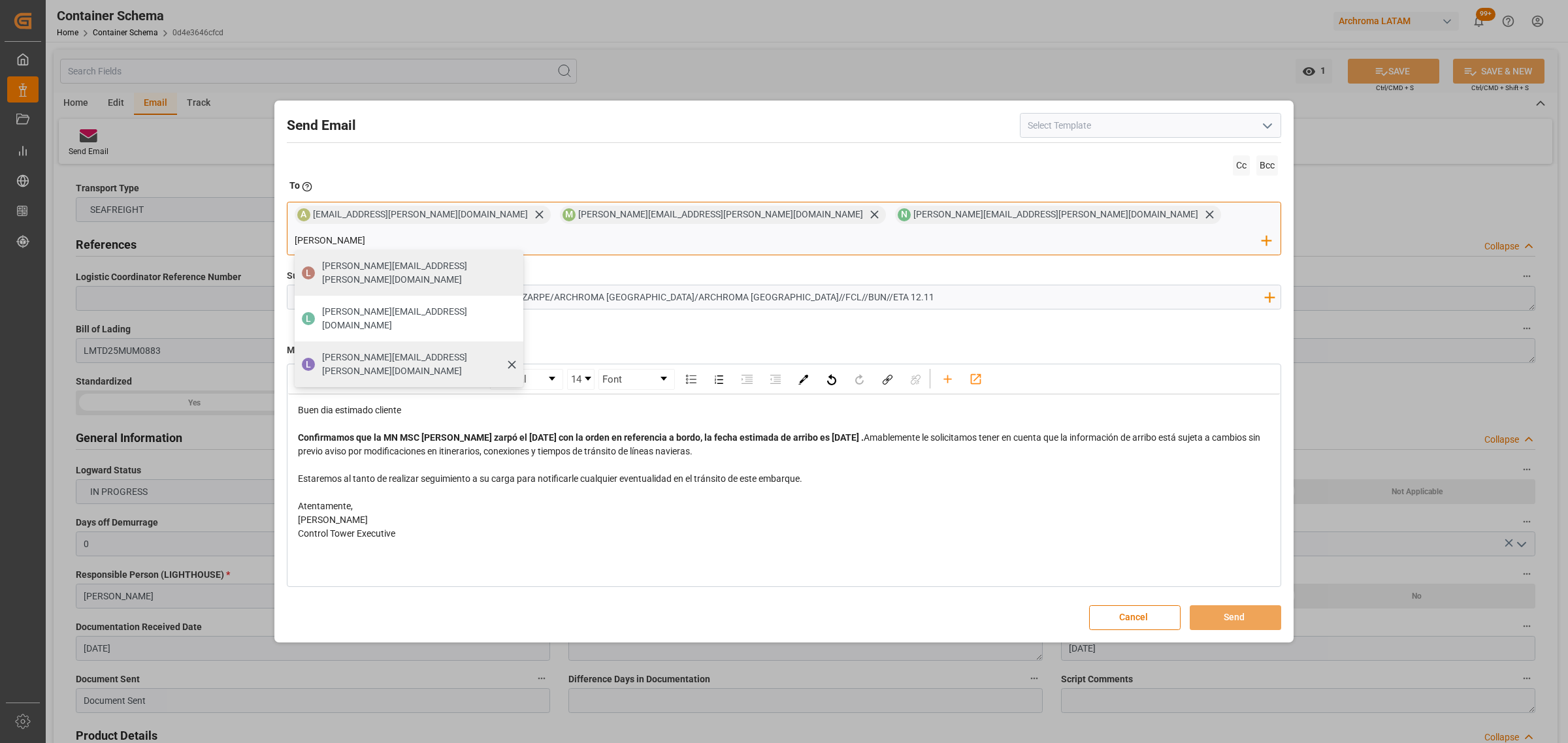
type input "[PERSON_NAME]"
click at [523, 341] on div "[PERSON_NAME] [PERSON_NAME][EMAIL_ADDRESS][PERSON_NAME][DOMAIN_NAME]" at bounding box center [409, 364] width 228 height 46
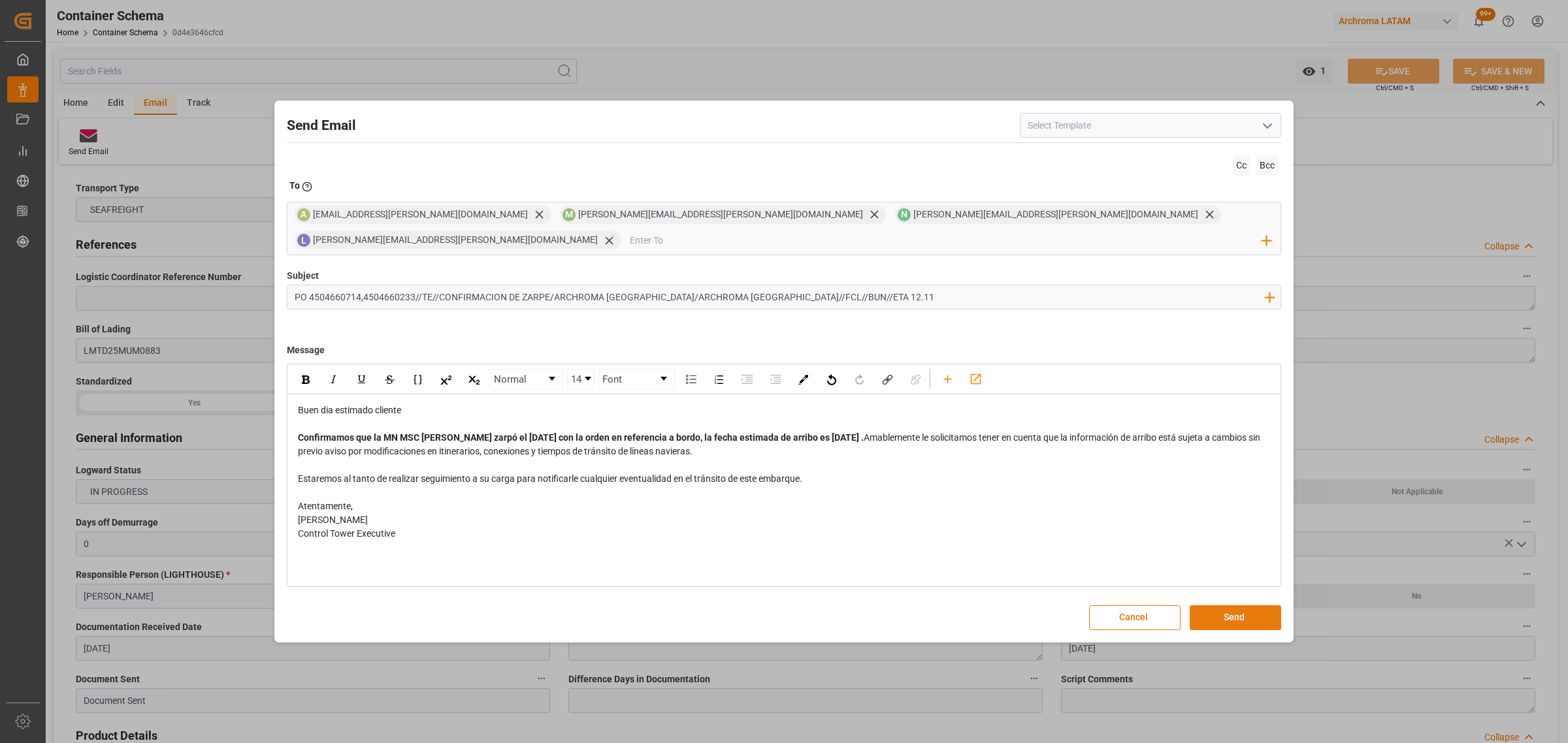
click at [1229, 606] on button "Send" at bounding box center [1235, 618] width 91 height 25
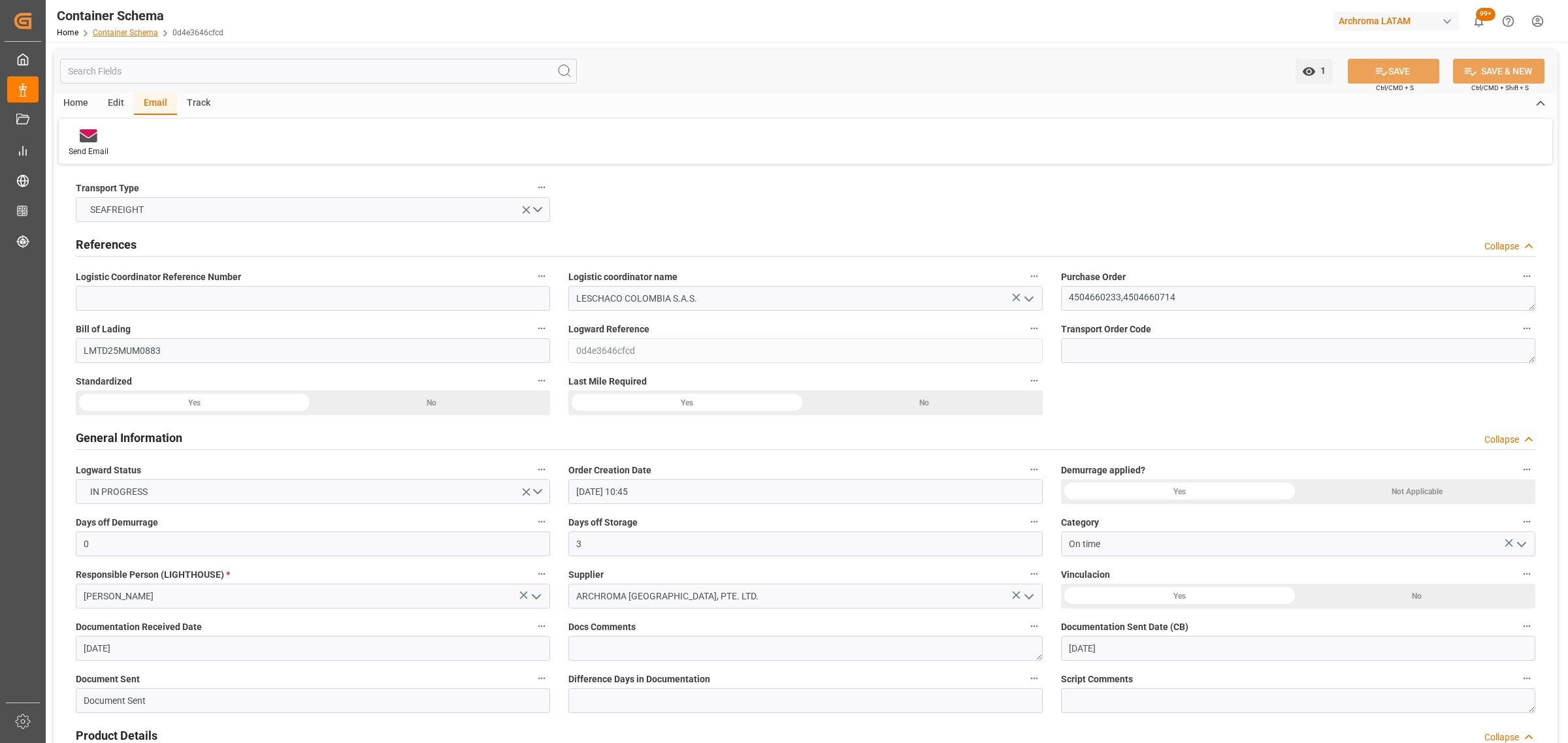
click at [126, 33] on link "Container Schema" at bounding box center [125, 32] width 65 height 9
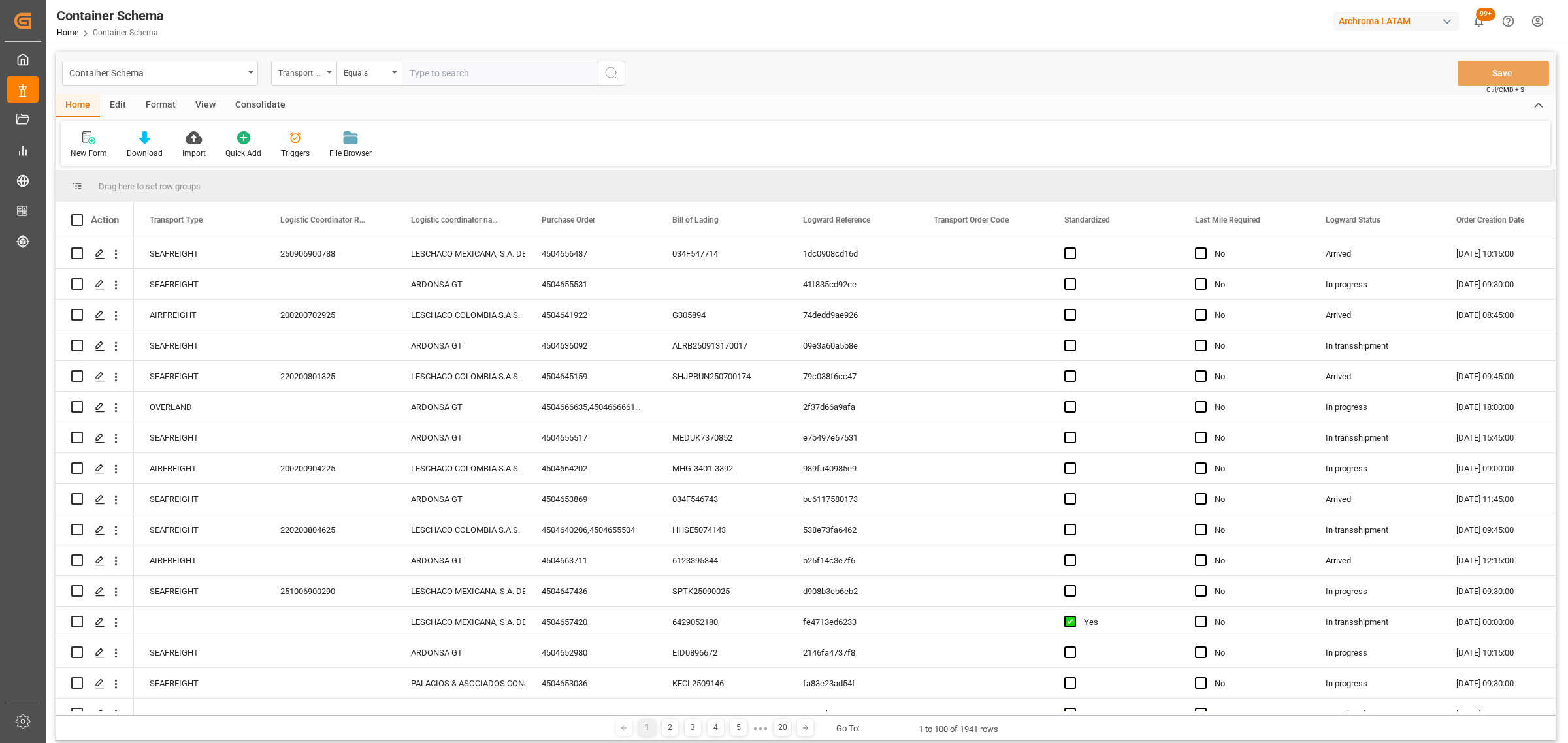
click at [305, 76] on div "Transport Type" at bounding box center [300, 71] width 44 height 15
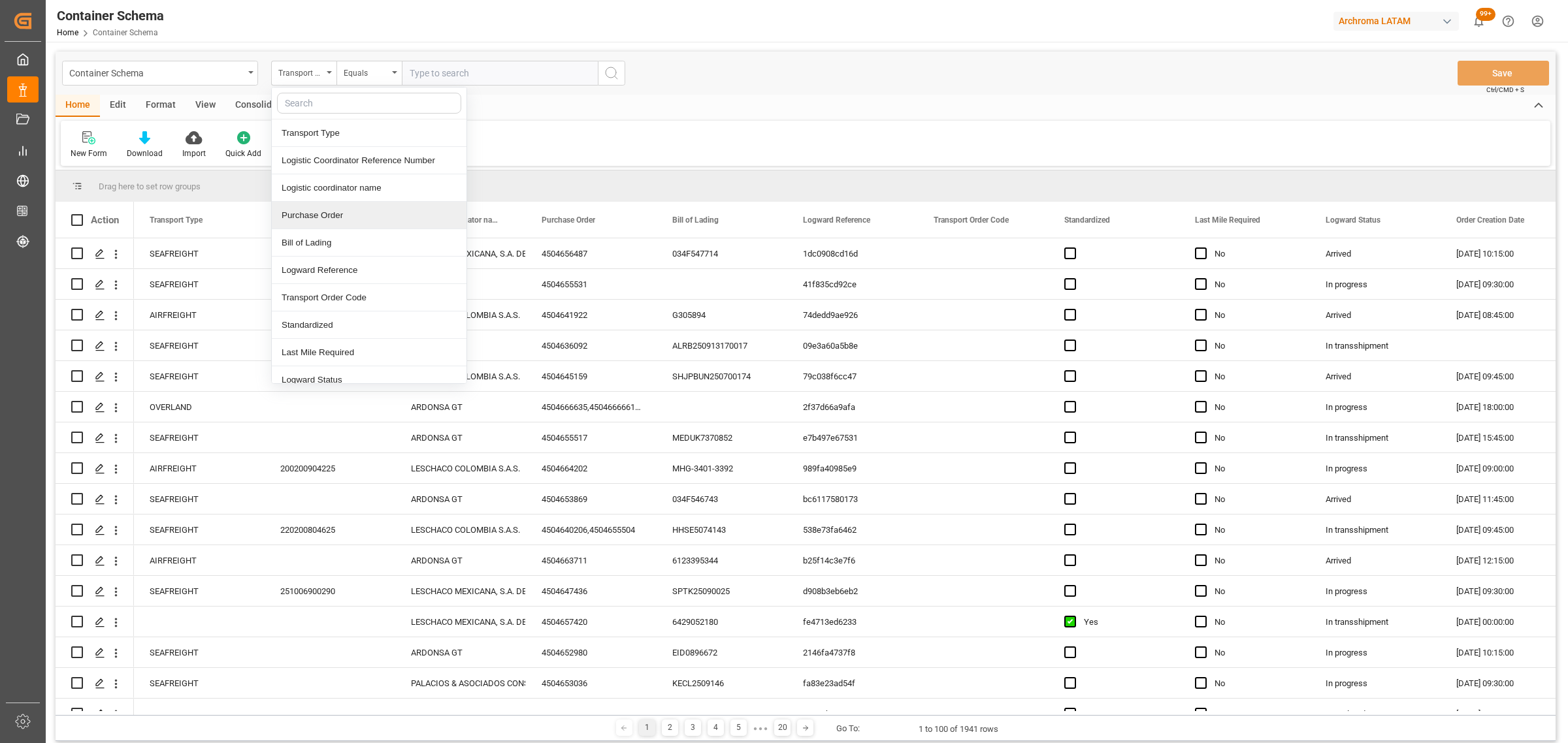
drag, startPoint x: 330, startPoint y: 214, endPoint x: 357, endPoint y: 115, distance: 102.6
click at [332, 207] on div "Purchase Order" at bounding box center [369, 215] width 194 height 27
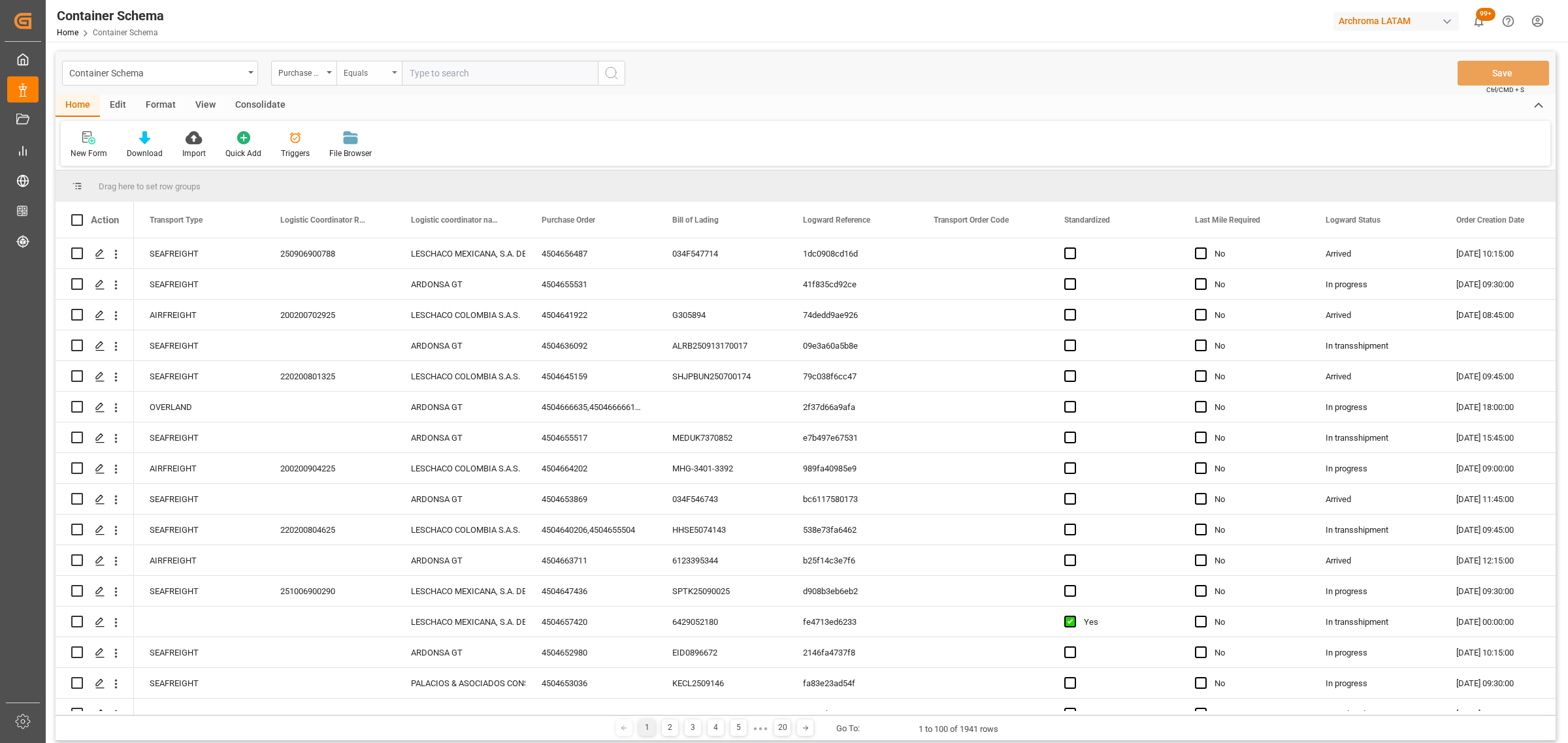
click at [364, 71] on div "Equals" at bounding box center [365, 71] width 44 height 15
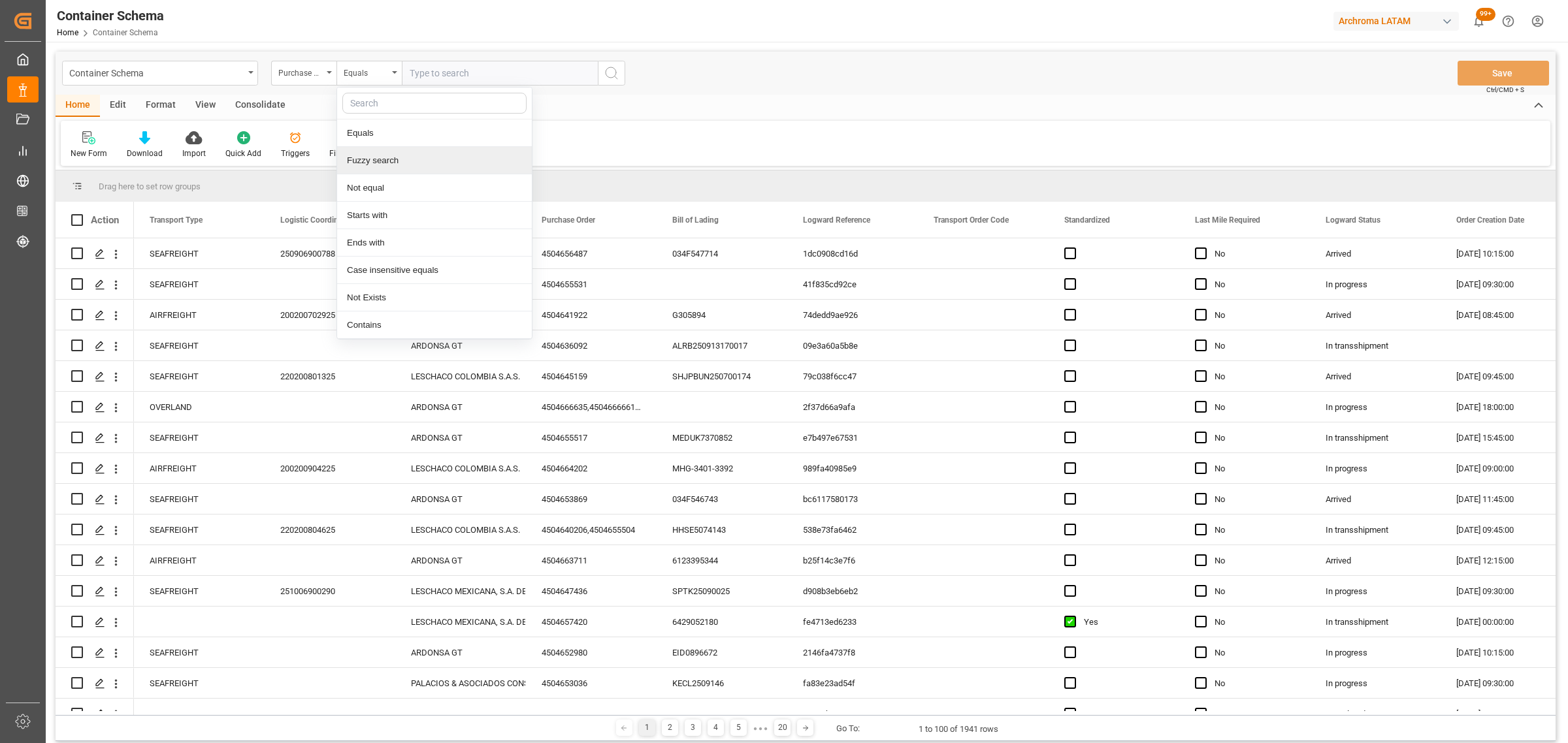
drag, startPoint x: 406, startPoint y: 157, endPoint x: 420, endPoint y: 129, distance: 31.3
click at [408, 149] on div "Fuzzy search" at bounding box center [434, 160] width 194 height 27
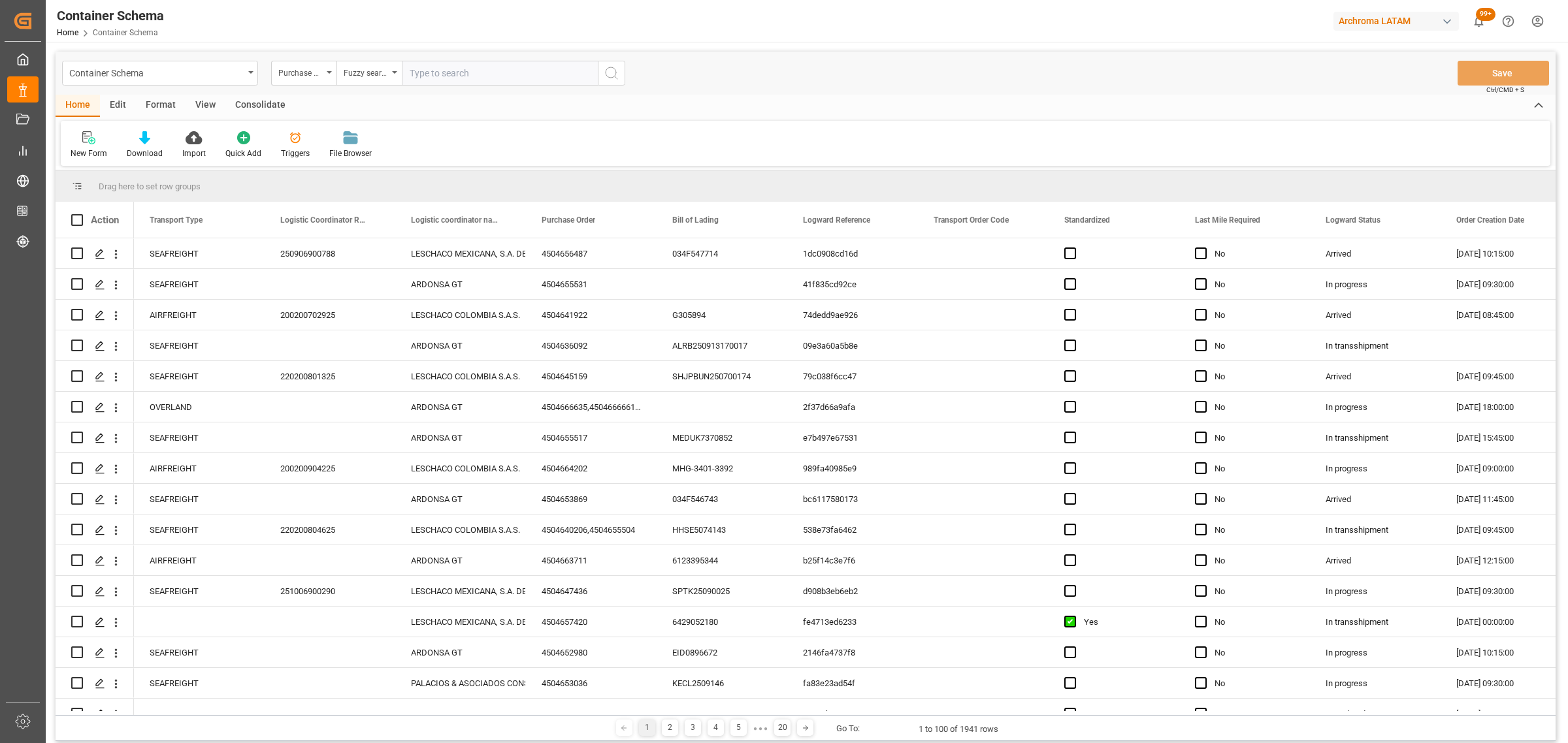
click at [458, 70] on input "text" at bounding box center [500, 73] width 196 height 25
paste input "4504634071"
type input "4504634071"
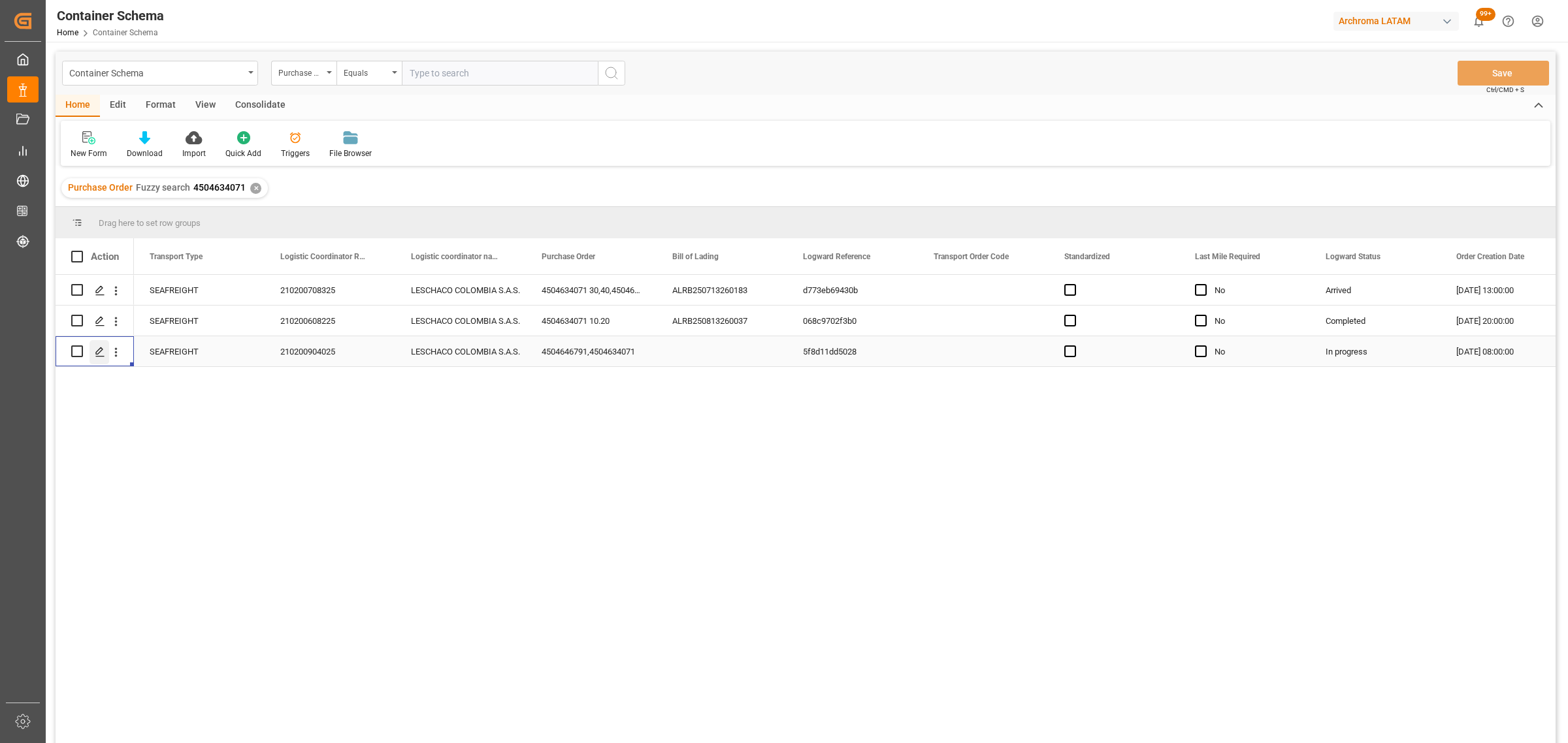
click at [108, 354] on div "Press SPACE to select this row." at bounding box center [99, 353] width 20 height 24
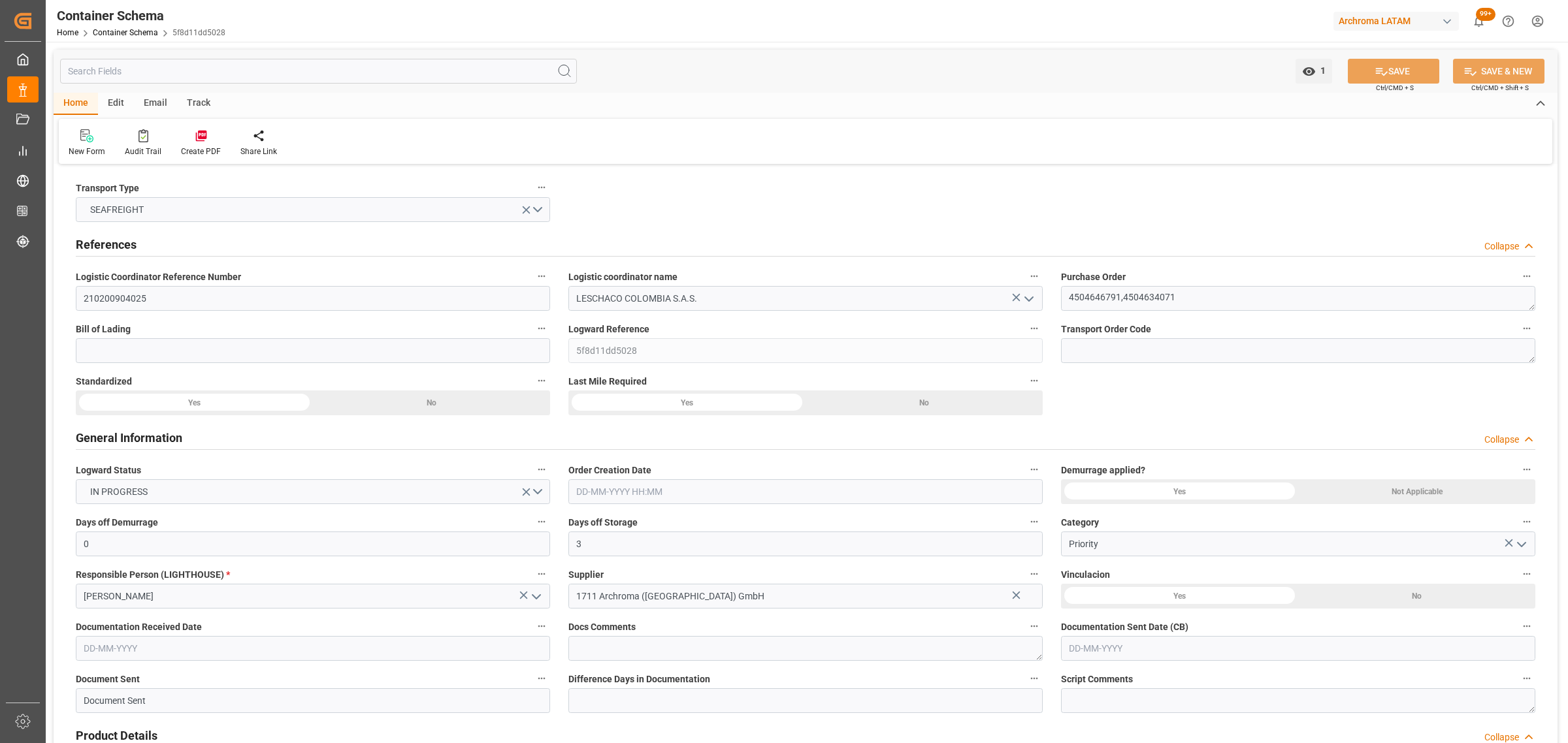
type input "0"
type input "3"
type input "2"
type input "8"
type input "990"
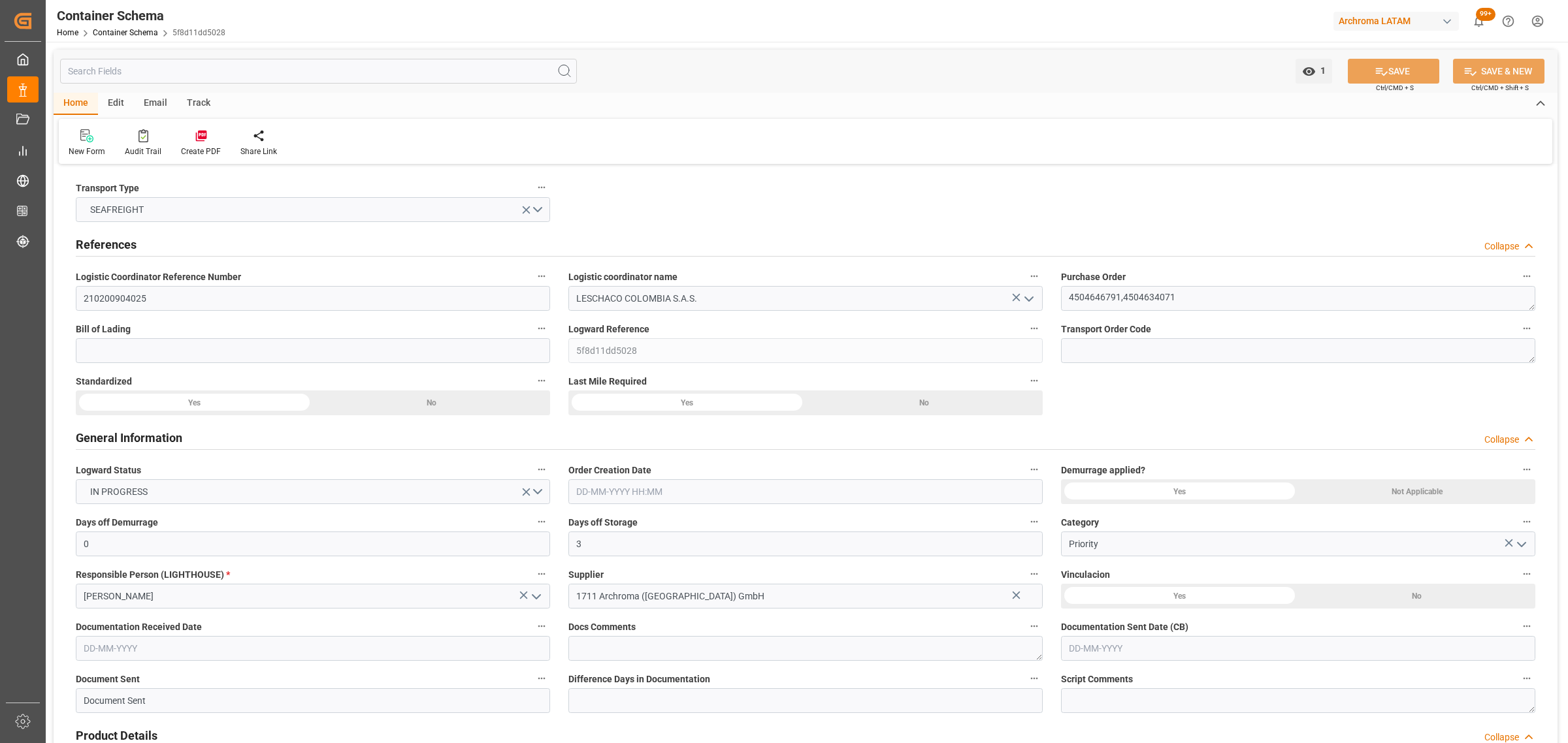
type input "1035.96"
type input "[DATE] 08:00"
type input "[DATE]"
type input "[DATE] 00:00"
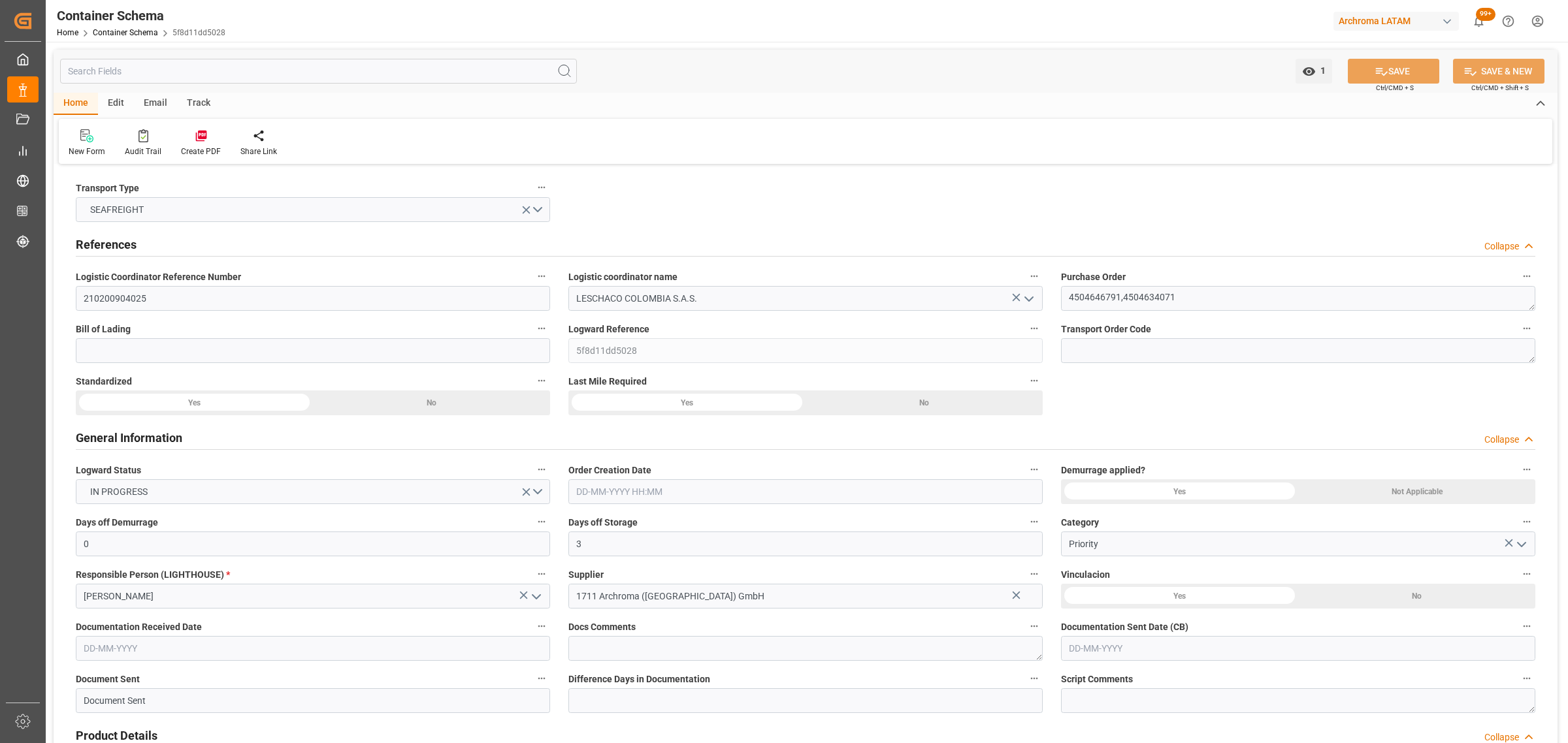
type input "[DATE] 00:00"
drag, startPoint x: 178, startPoint y: 111, endPoint x: 158, endPoint y: 105, distance: 20.9
click at [178, 111] on div "Track" at bounding box center [198, 103] width 43 height 22
click at [147, 103] on div "Email" at bounding box center [155, 103] width 43 height 22
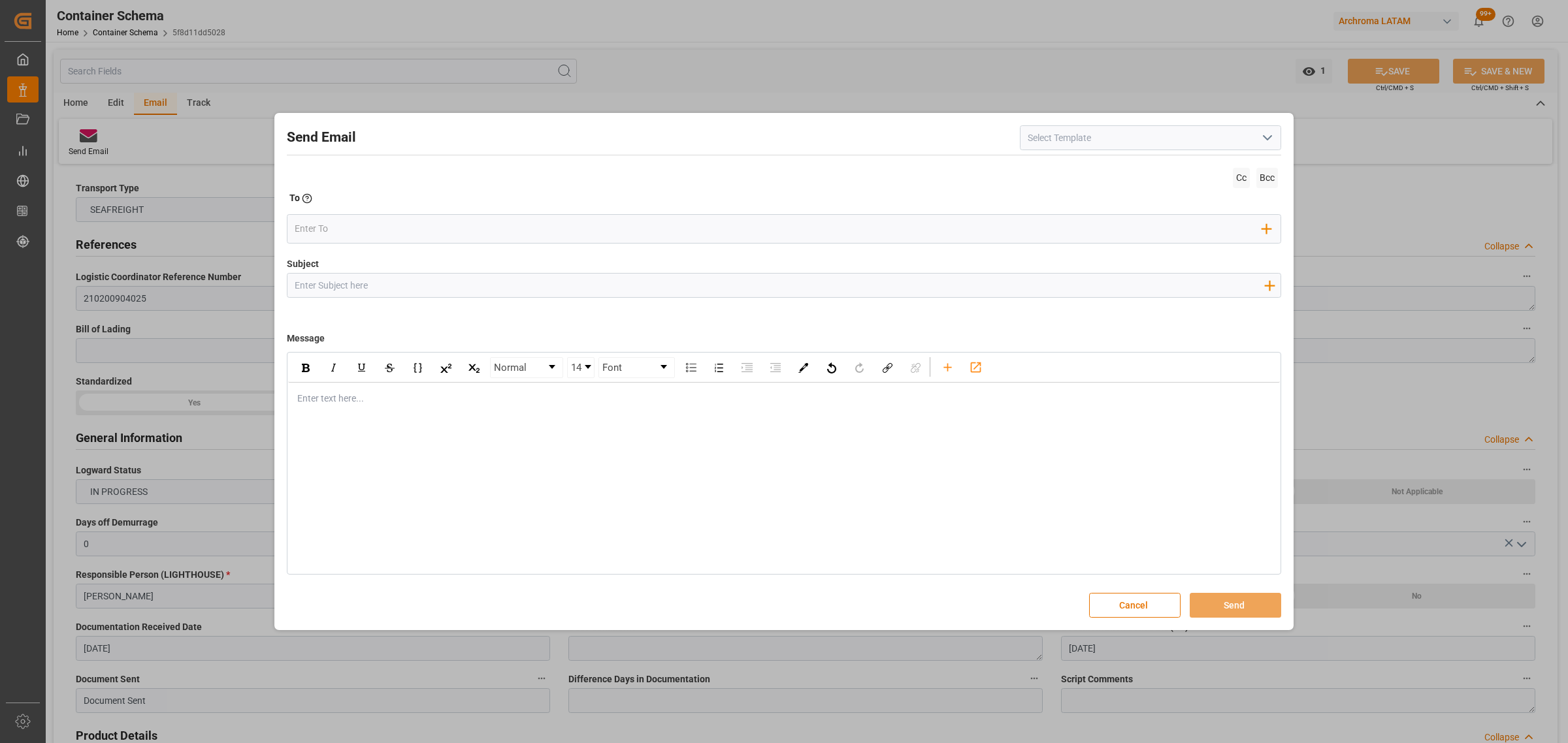
click at [468, 288] on input "Subject" at bounding box center [779, 286] width 983 height 23
paste input "4504634071"
click at [78, 279] on div "Send Email Cc Bcc To Enter the TO Email address Add Field to To Subject 4504634…" at bounding box center [784, 371] width 1568 height 743
paste input "PO 4504634071 50, 4504646791 20 //TE //LOGWARD STATUS//ARCHROMA SWIFTZERLAND//A…"
drag, startPoint x: 544, startPoint y: 286, endPoint x: 468, endPoint y: 286, distance: 76.0
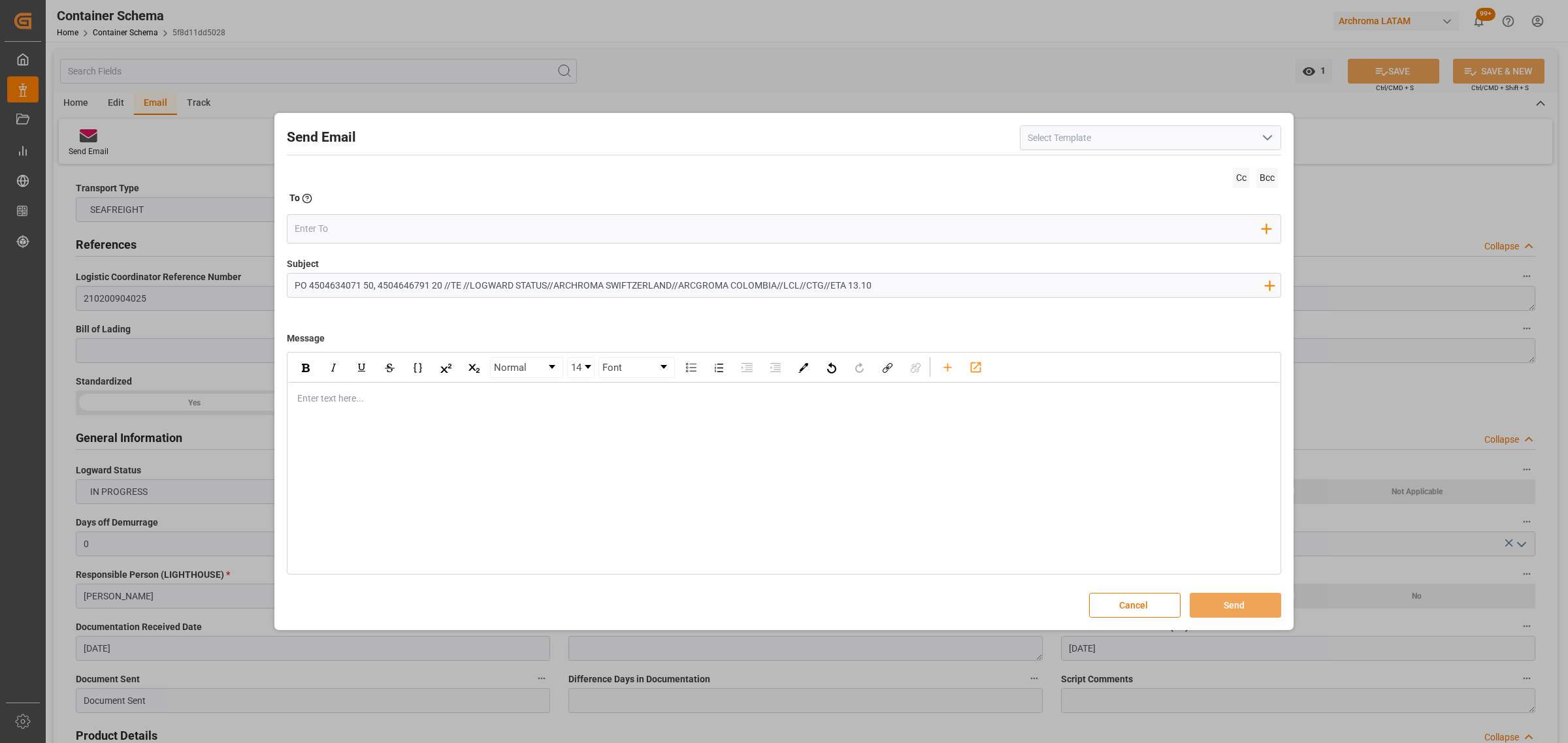
click at [468, 286] on input "PO 4504634071 50, 4504646791 20 //TE //LOGWARD STATUS//ARCHROMA SWIFTZERLAND//A…" at bounding box center [779, 286] width 983 height 23
type input "PO 4504634071 50, 4504646791 20 //TE //VARIACION ETD//ARCHROMA SWIFTZERLAND//AR…"
click at [392, 419] on div "Normal 14 Font Enter text here..." at bounding box center [784, 464] width 994 height 223
click at [392, 406] on div "rdw-editor" at bounding box center [784, 398] width 972 height 14
click at [373, 389] on div "Enter text here..." at bounding box center [784, 398] width 991 height 32
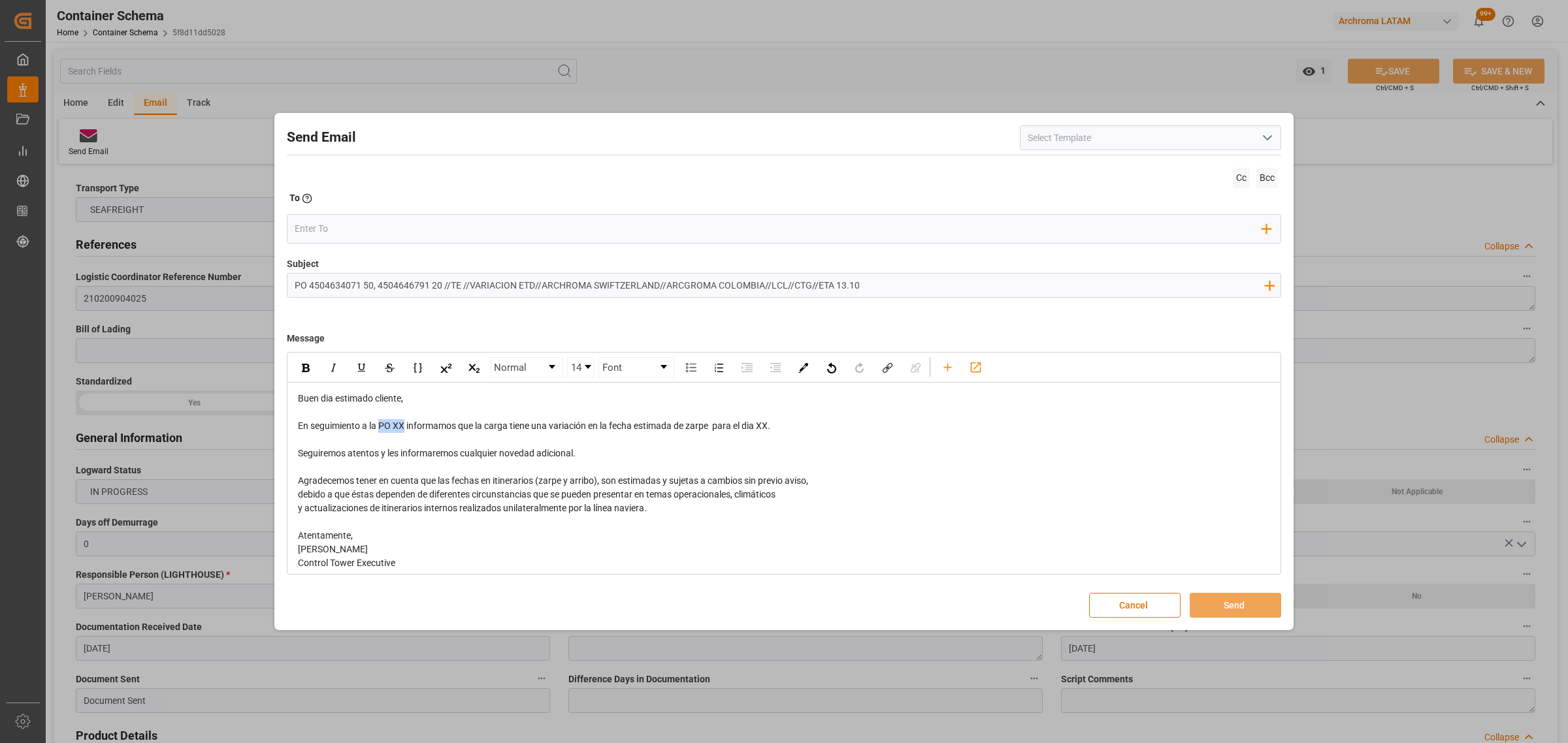
drag, startPoint x: 407, startPoint y: 425, endPoint x: 379, endPoint y: 426, distance: 28.0
click at [379, 426] on span "En seguimiento a la PO XX informamos que la carga tiene una variación en la fec…" at bounding box center [534, 426] width 473 height 10
drag, startPoint x: 831, startPoint y: 426, endPoint x: 815, endPoint y: 428, distance: 16.1
click at [815, 428] on div "En seguimiento a la orden en referencia informamos que la carga tiene una varia…" at bounding box center [784, 426] width 972 height 14
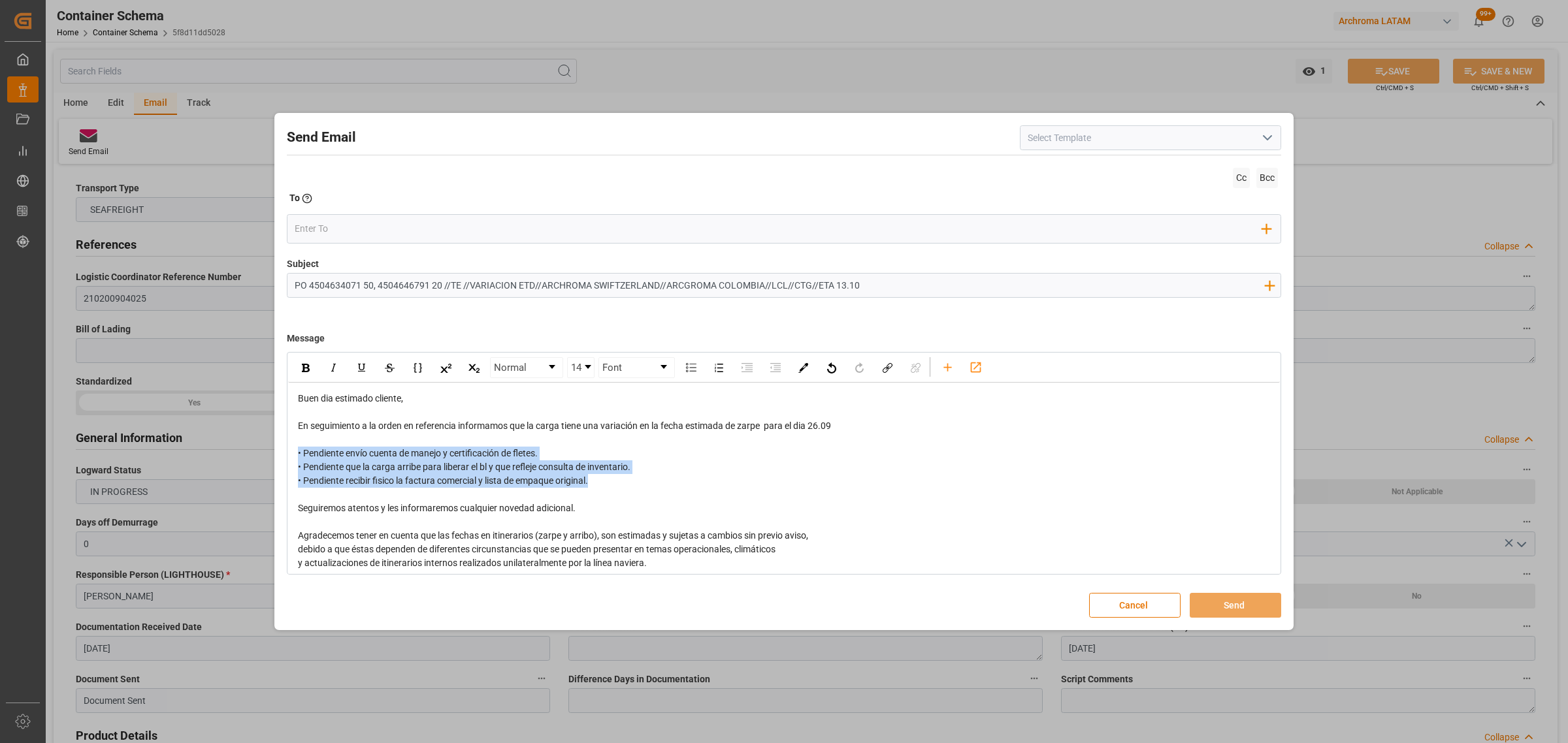
drag, startPoint x: 606, startPoint y: 485, endPoint x: 288, endPoint y: 451, distance: 319.8
click at [288, 451] on div "Buen dia estimado cliente, En seguimiento a la orden en referencia informamos q…" at bounding box center [784, 508] width 991 height 252
click at [299, 367] on div "rdw-inline-control" at bounding box center [305, 367] width 23 height 20
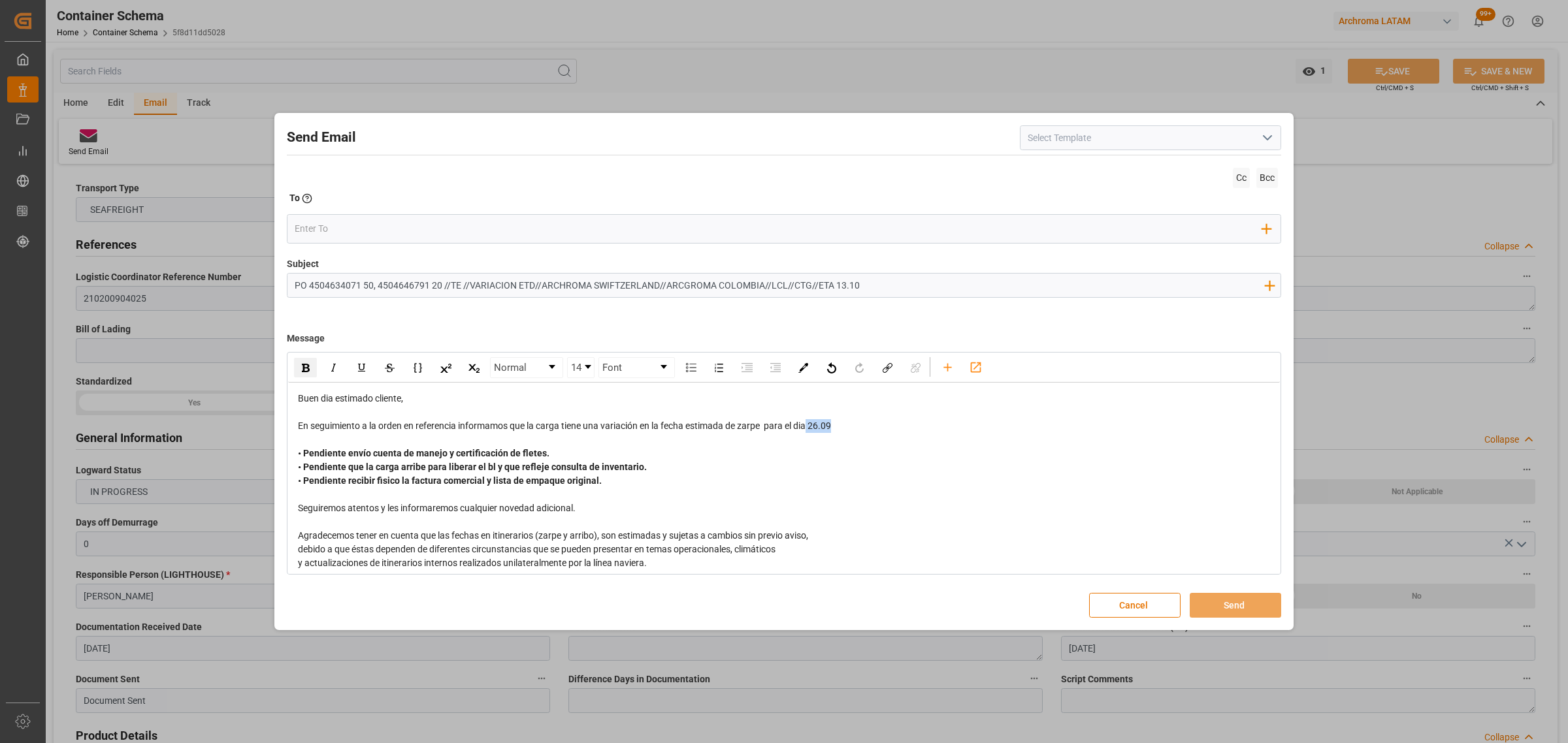
drag, startPoint x: 845, startPoint y: 424, endPoint x: 812, endPoint y: 428, distance: 33.2
click at [812, 428] on div "En seguimiento a la orden en referencia informamos que la carga tiene una varia…" at bounding box center [784, 426] width 972 height 14
click at [301, 370] on div "rdw-inline-control" at bounding box center [305, 367] width 23 height 20
click at [357, 222] on input "email" at bounding box center [779, 228] width 968 height 20
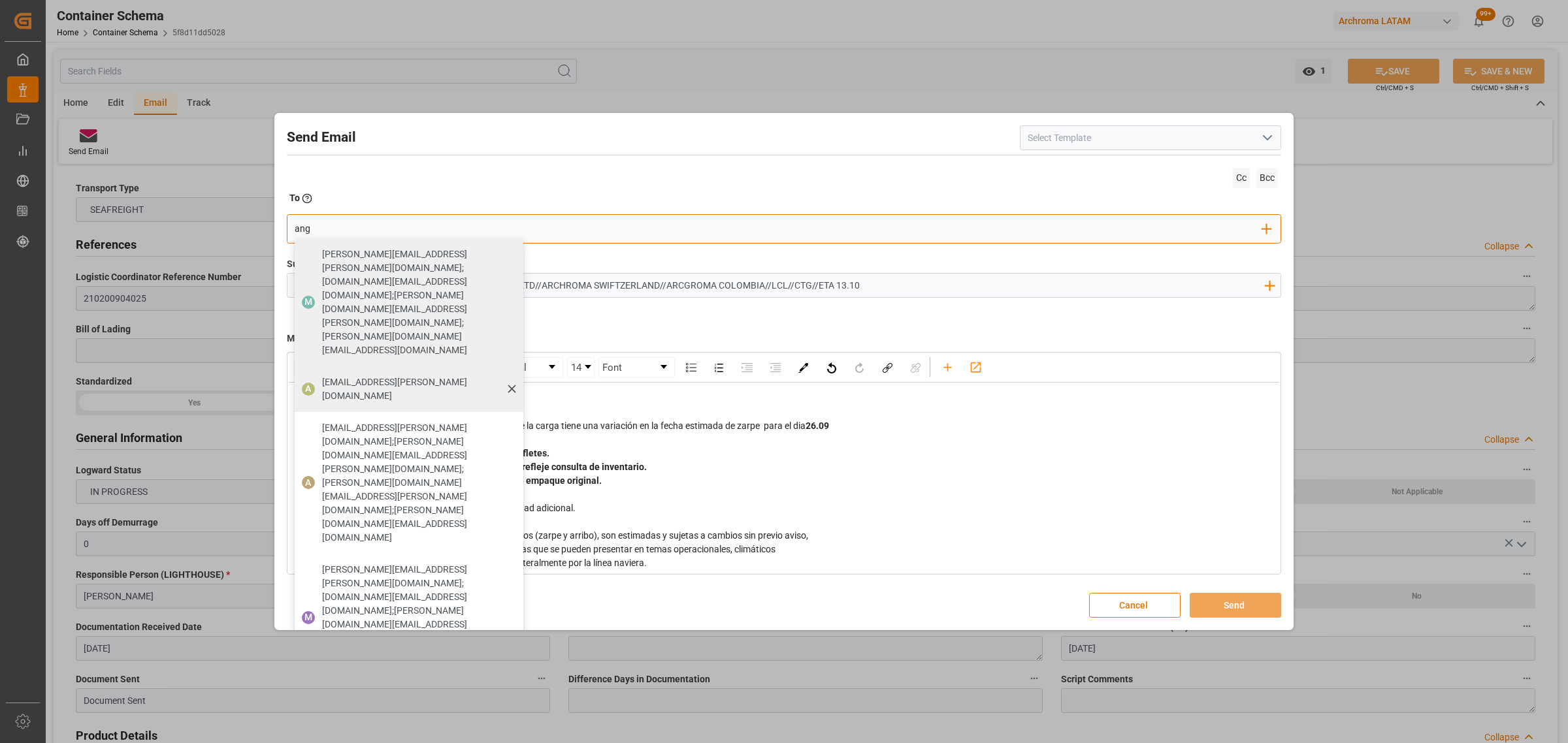
type input "ang"
click at [341, 375] on span "[EMAIL_ADDRESS][PERSON_NAME][DOMAIN_NAME]" at bounding box center [418, 389] width 192 height 27
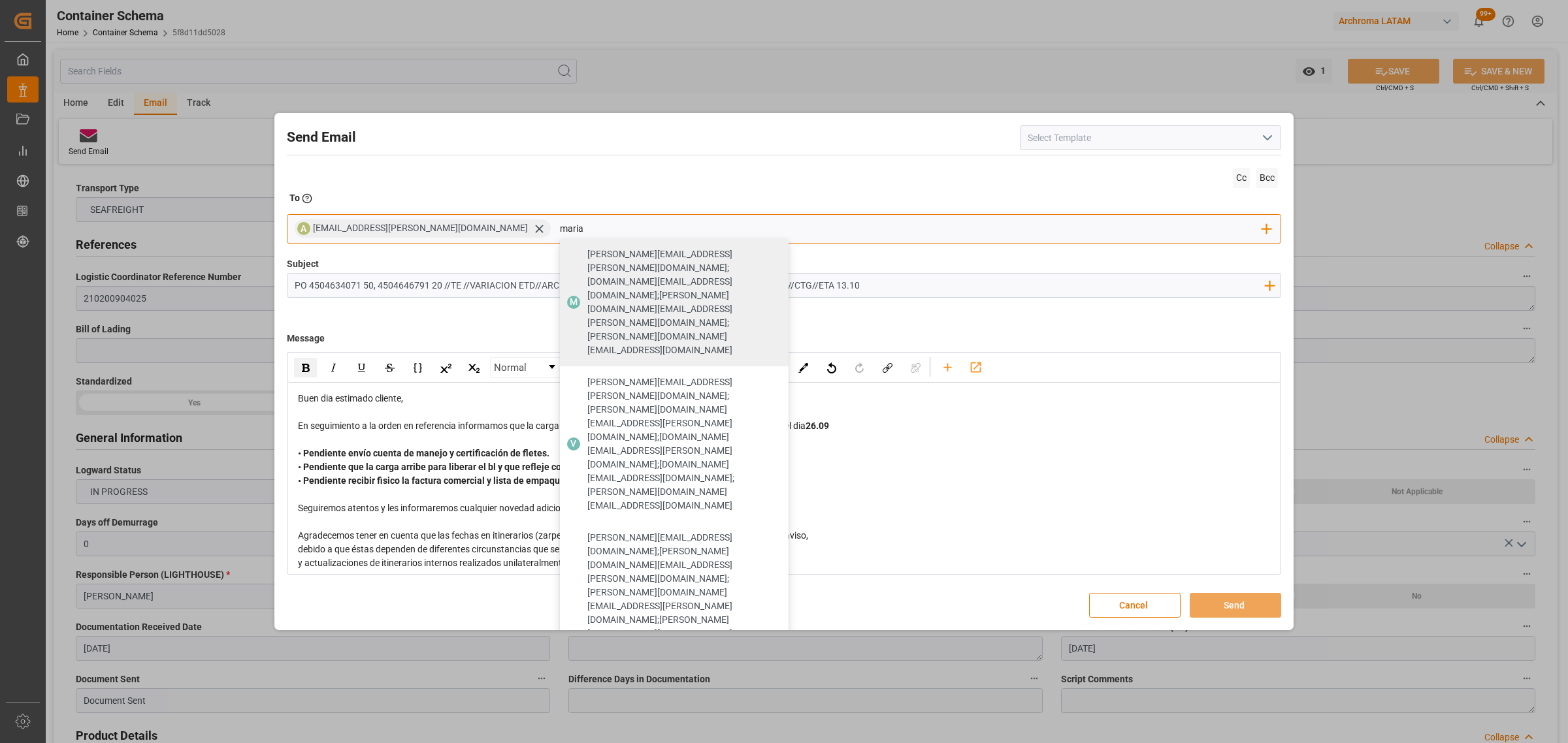
type input "maria"
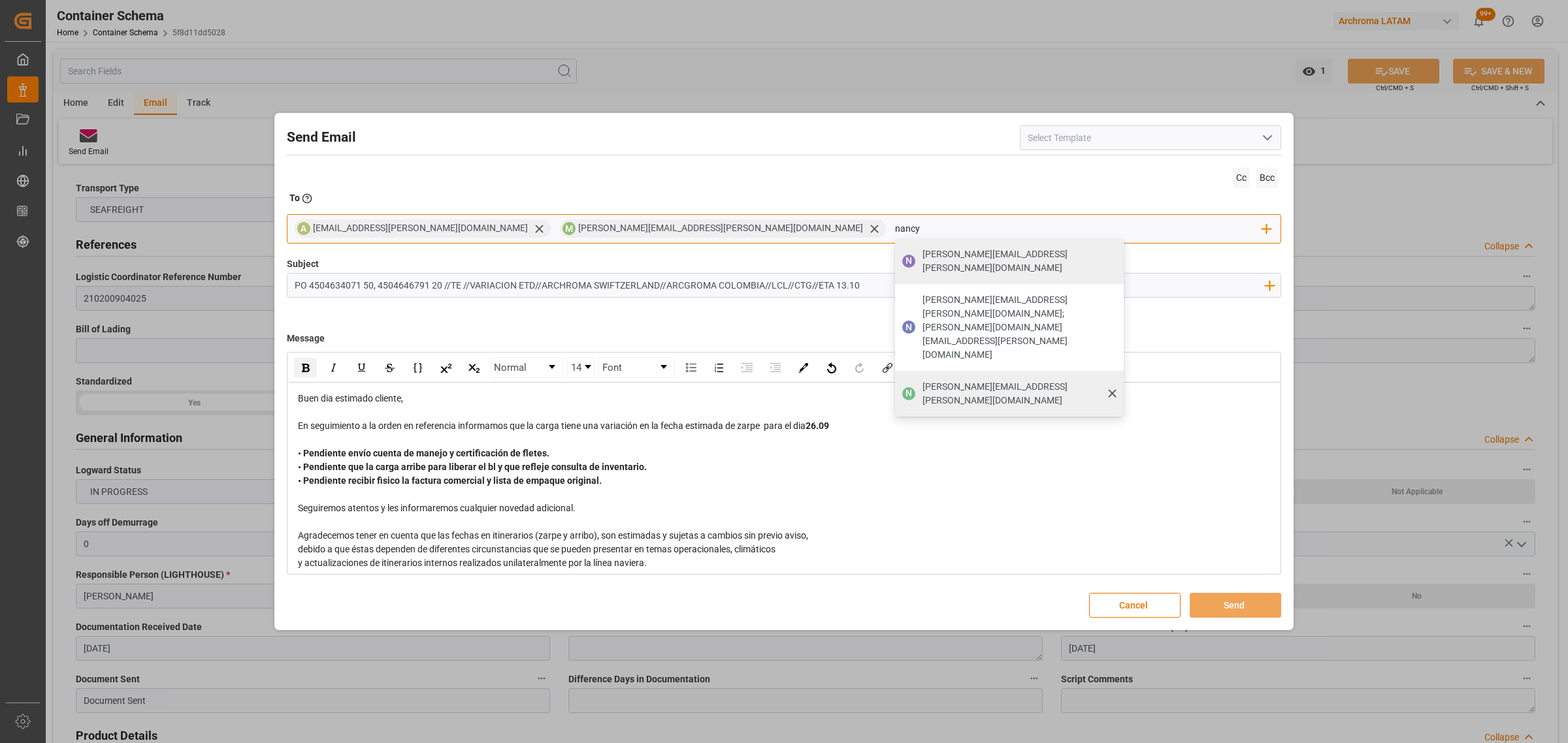
type input "nancy"
click at [922, 380] on span "[PERSON_NAME][EMAIL_ADDRESS][PERSON_NAME][DOMAIN_NAME]" at bounding box center [1018, 394] width 192 height 27
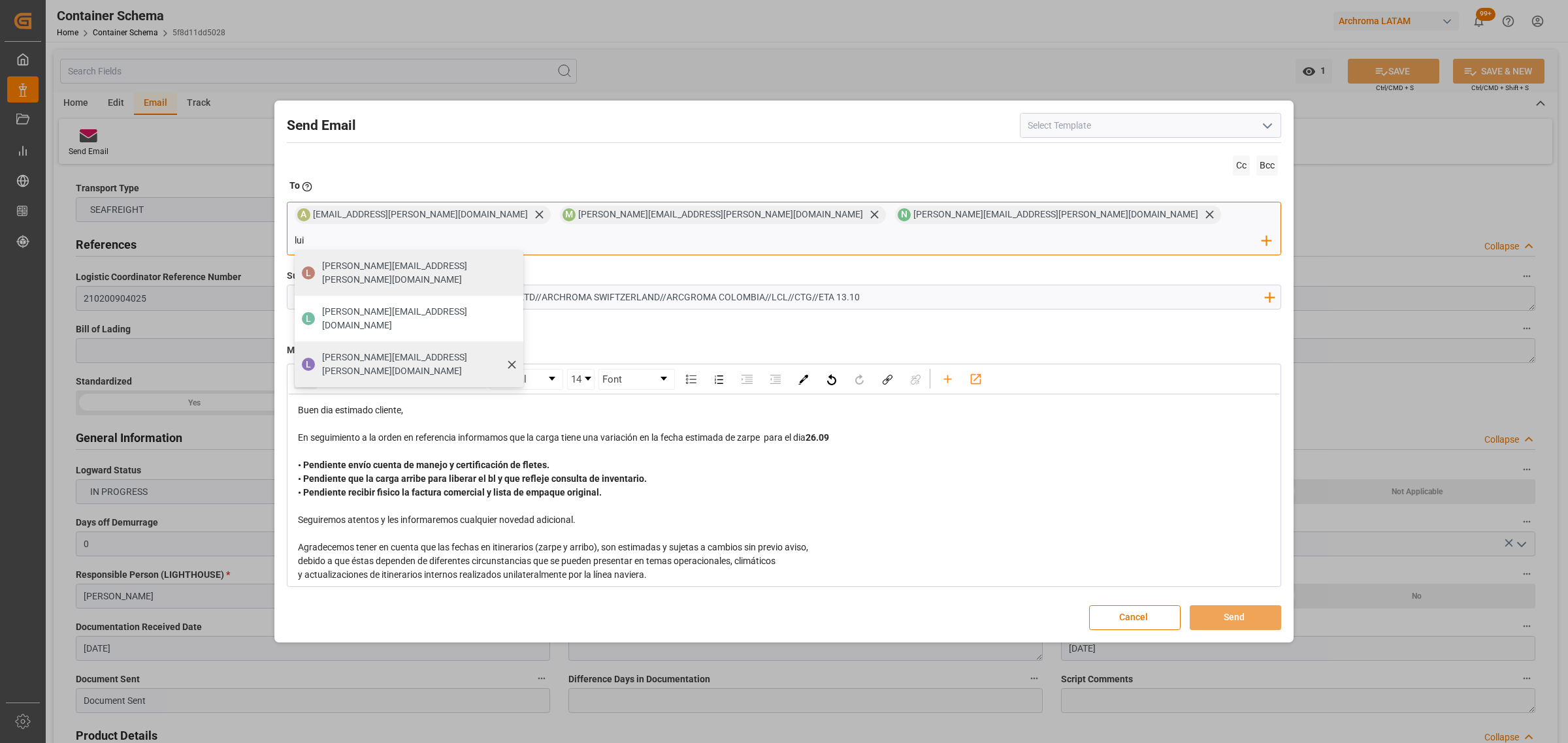
type input "lui"
click at [519, 346] on div "[PERSON_NAME][EMAIL_ADDRESS][PERSON_NAME][DOMAIN_NAME]" at bounding box center [418, 364] width 201 height 37
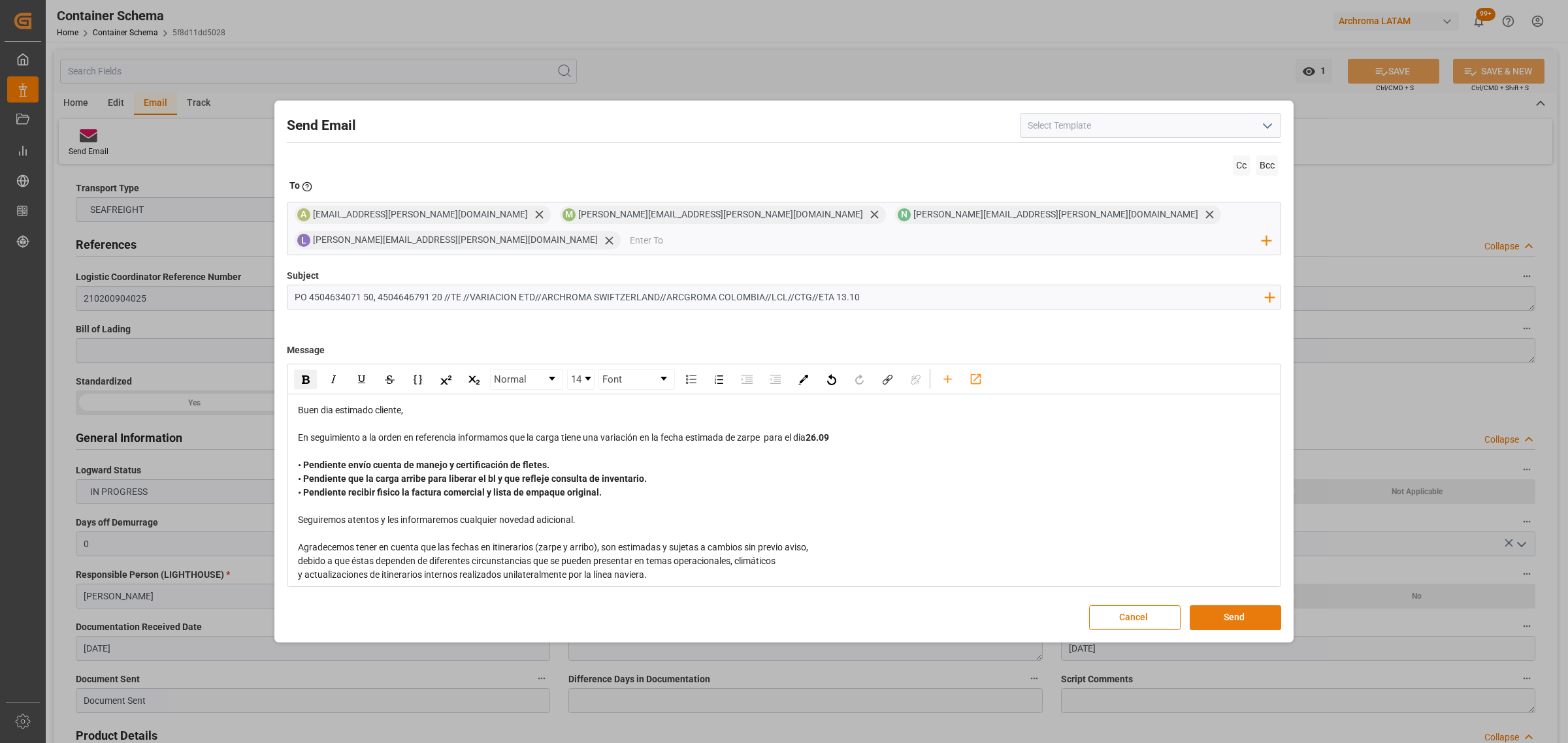
click at [1229, 611] on button "Send" at bounding box center [1235, 618] width 91 height 25
